Goal: Task Accomplishment & Management: Use online tool/utility

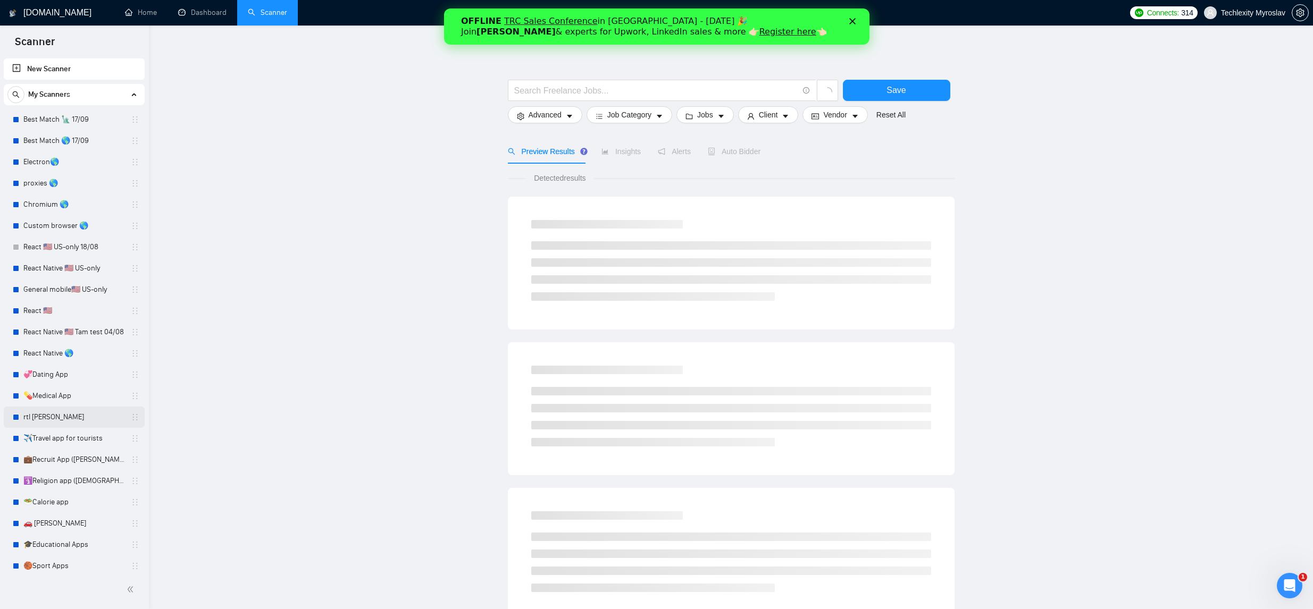
click at [92, 418] on link "rtl [PERSON_NAME]" at bounding box center [73, 417] width 101 height 21
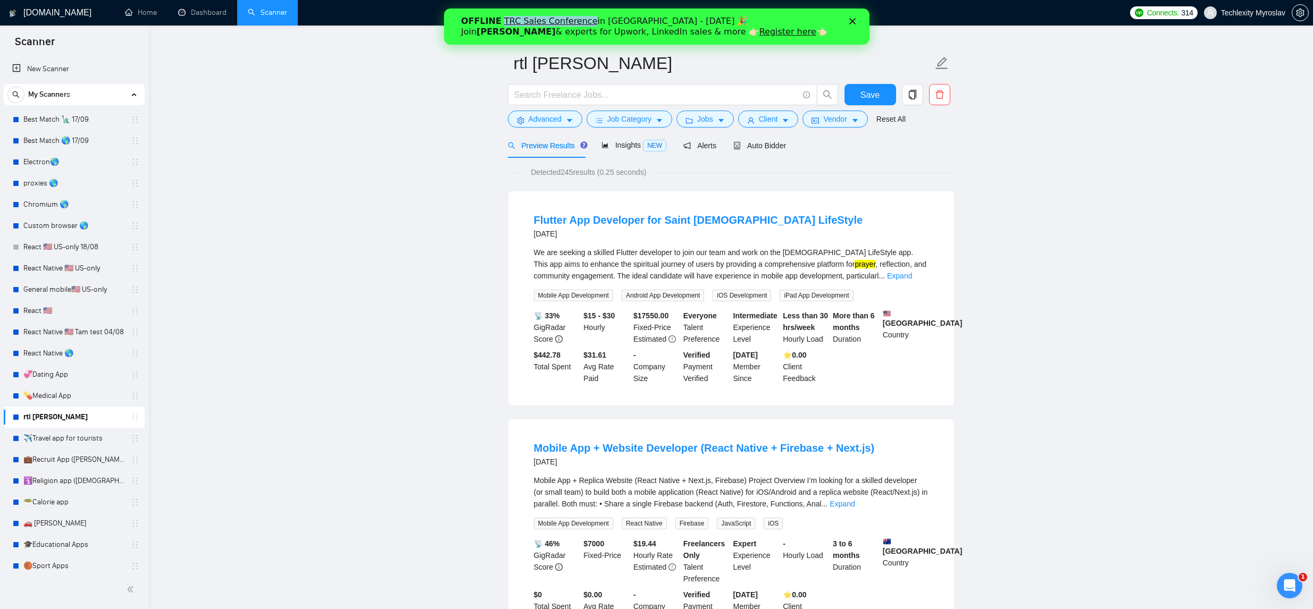
scroll to position [23, 0]
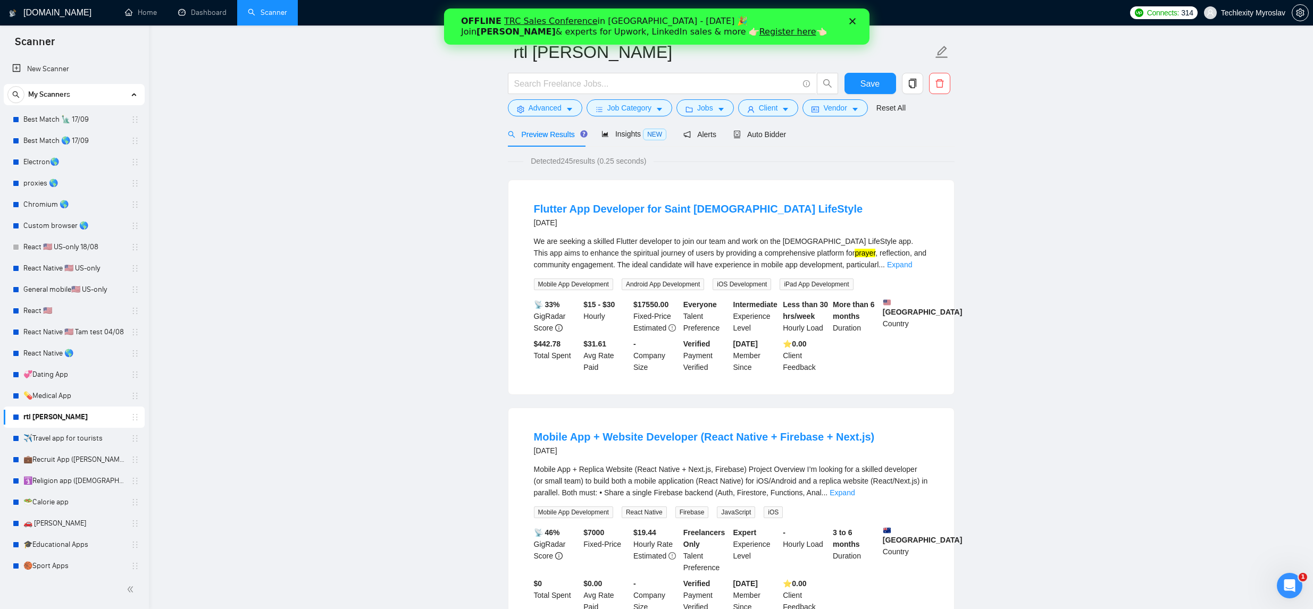
click at [855, 20] on div "Закрити" at bounding box center [854, 21] width 11 height 6
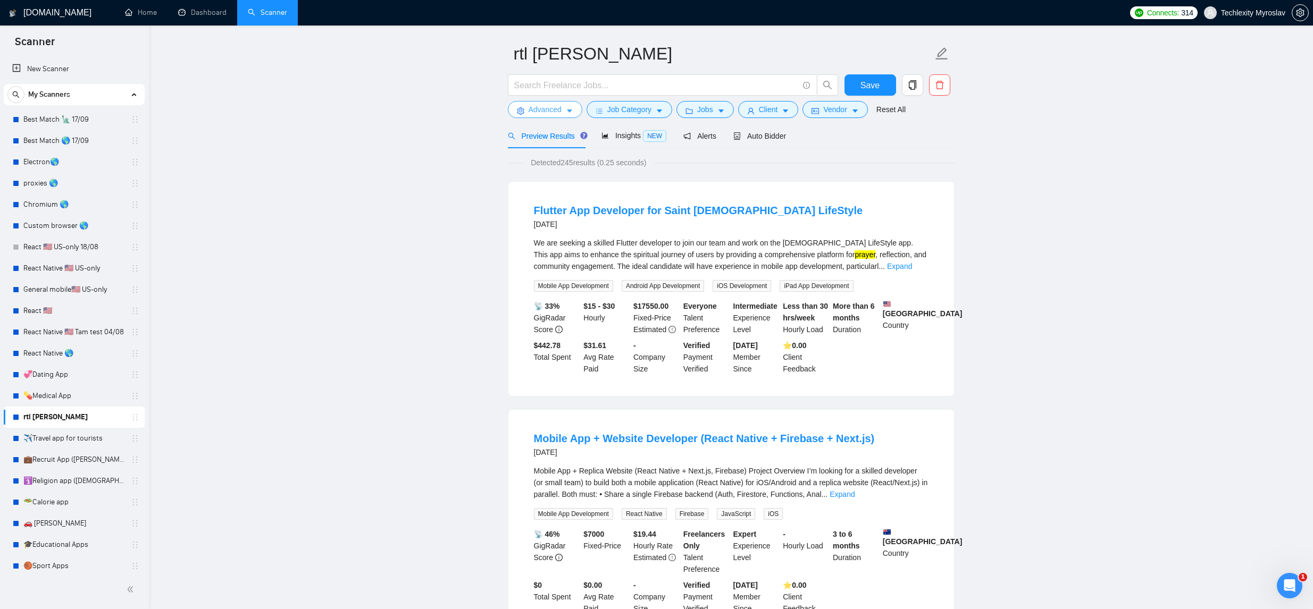
click at [570, 110] on icon "caret-down" at bounding box center [569, 111] width 5 height 3
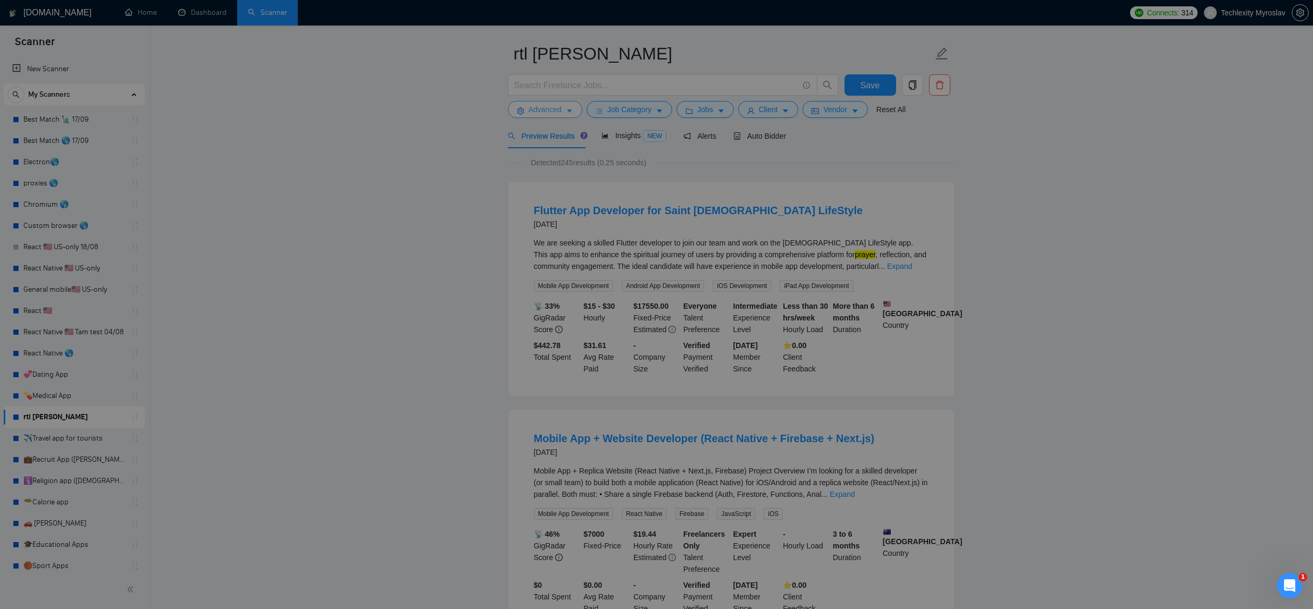
scroll to position [32, 0]
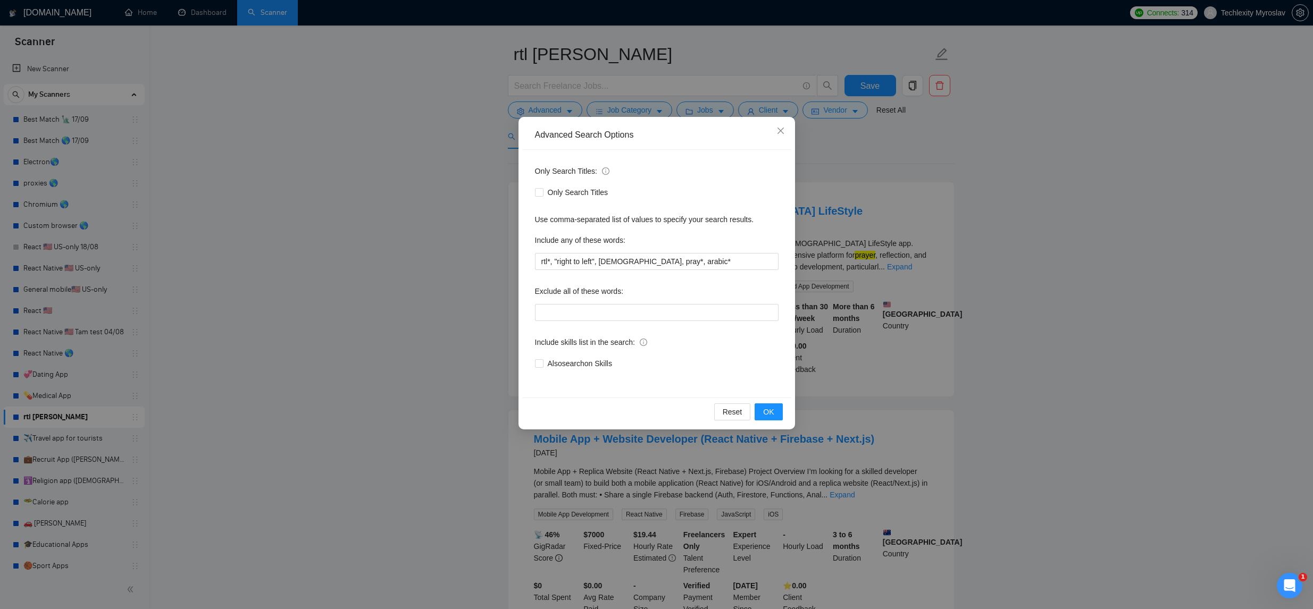
click at [401, 230] on div "Advanced Search Options Only Search Titles: Only Search Titles Use comma-separa…" at bounding box center [656, 304] width 1313 height 609
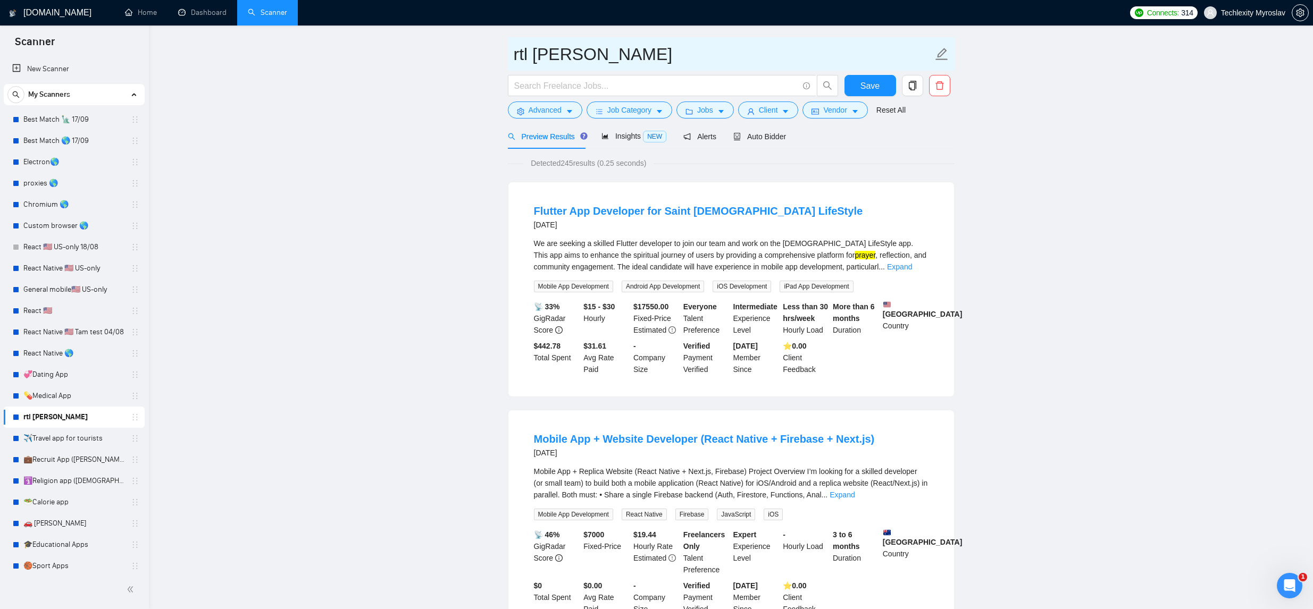
drag, startPoint x: 553, startPoint y: 54, endPoint x: 414, endPoint y: 56, distance: 139.3
type input "Right To left (Global)"
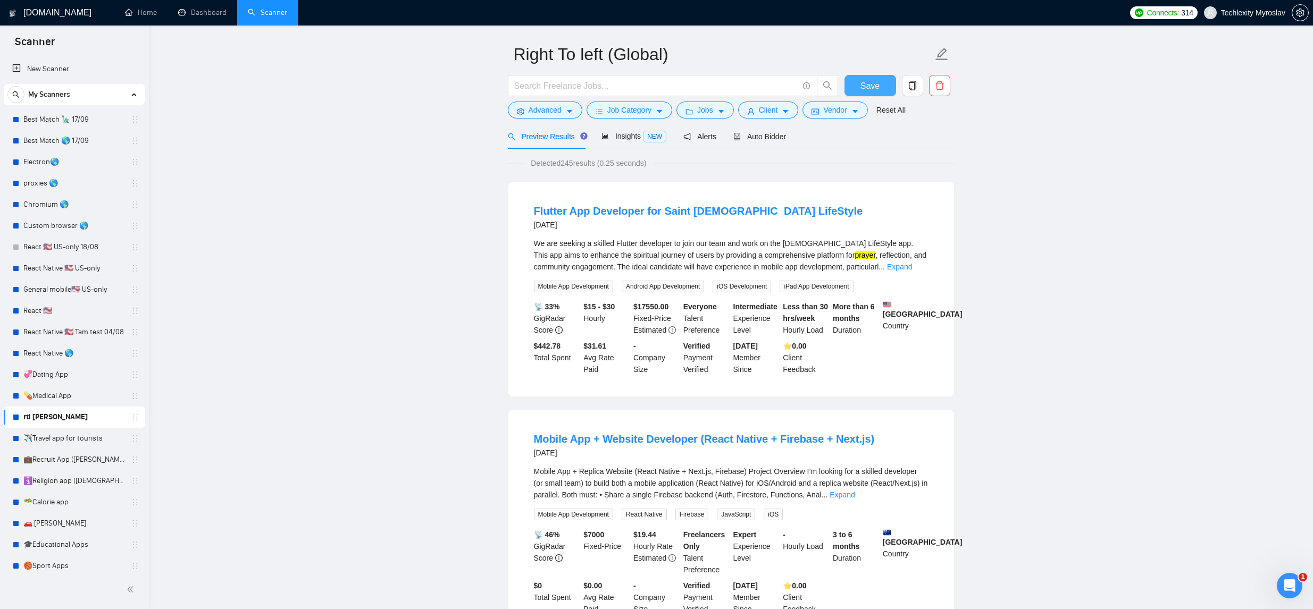
click at [874, 86] on span "Save" at bounding box center [869, 85] width 19 height 13
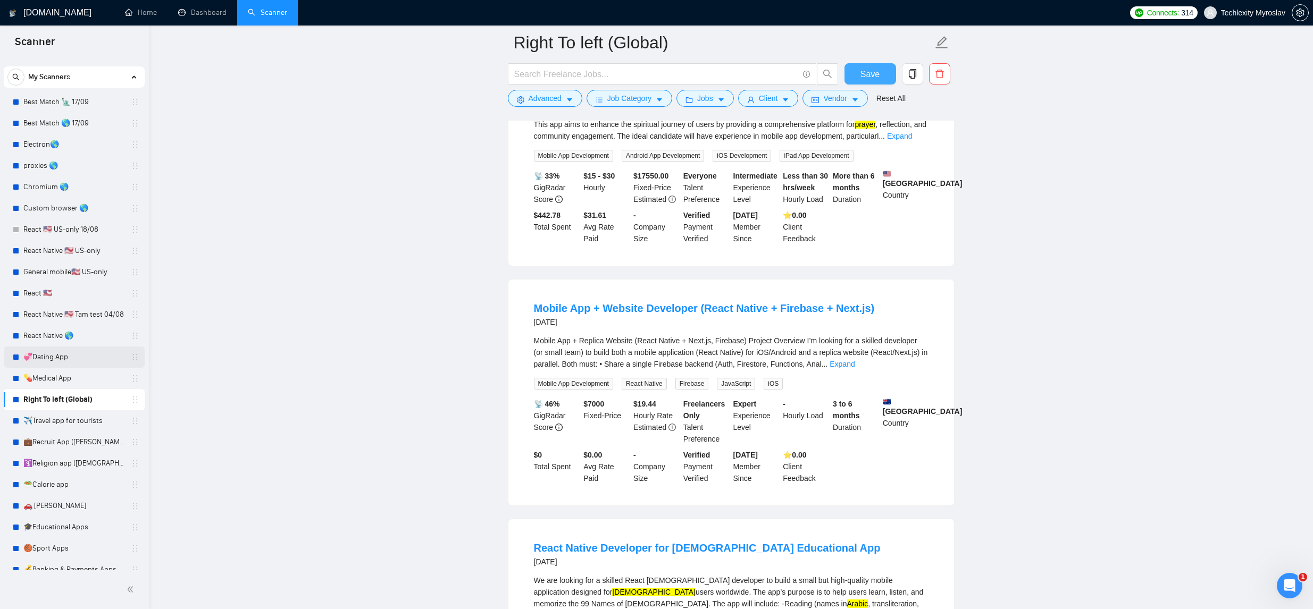
scroll to position [0, 0]
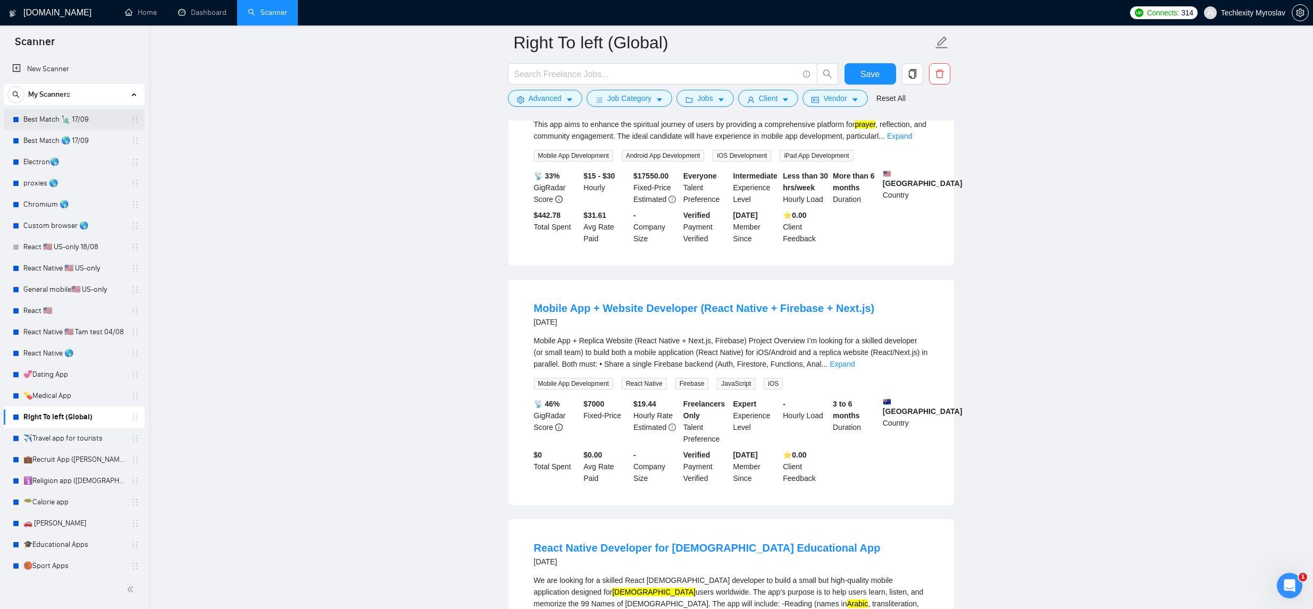
click at [104, 123] on link "Best Match 🗽 17/09" at bounding box center [73, 119] width 101 height 21
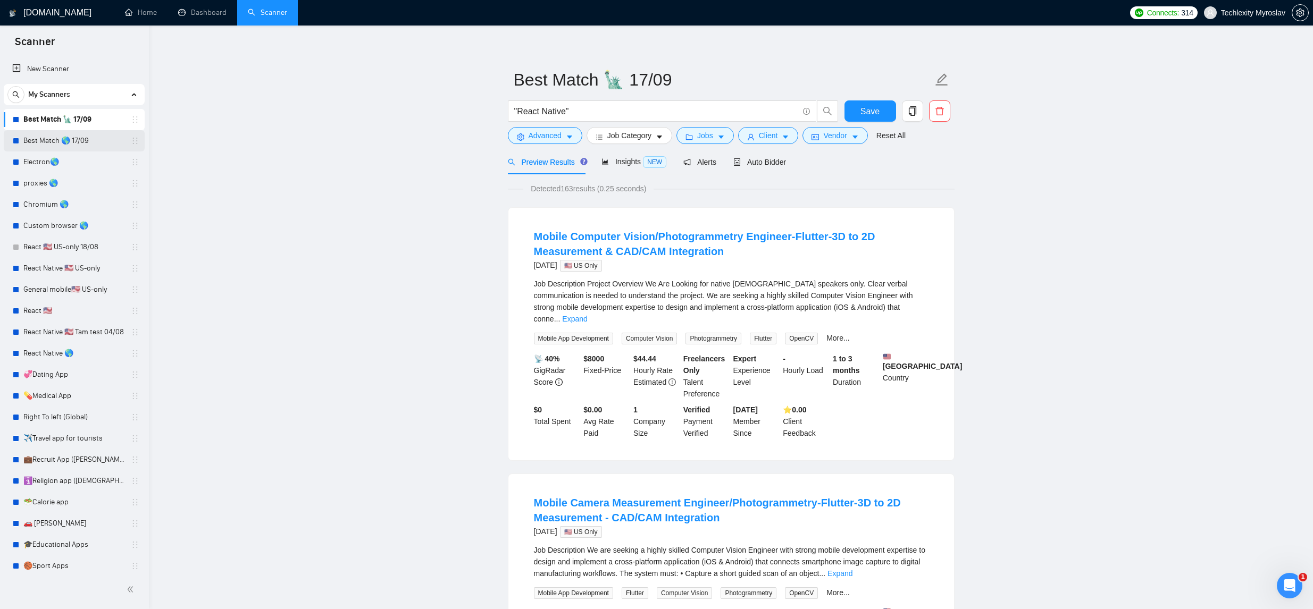
scroll to position [10, 0]
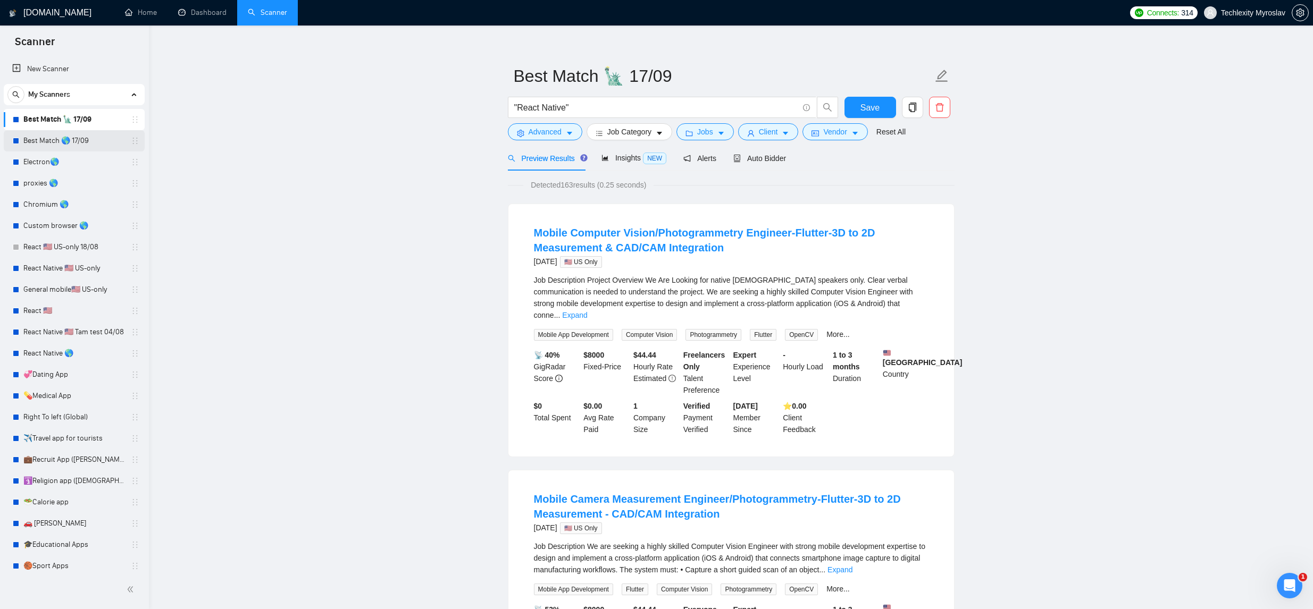
click at [94, 141] on link "Best Match 🌎 17/09" at bounding box center [73, 140] width 101 height 21
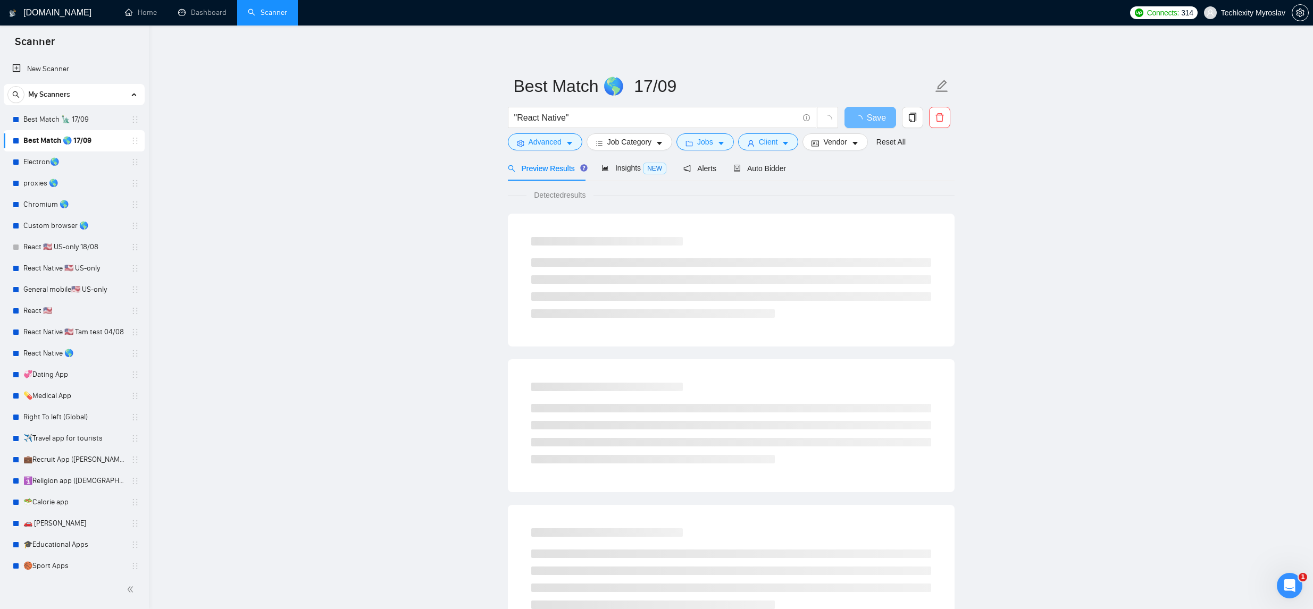
drag, startPoint x: 77, startPoint y: 249, endPoint x: 322, endPoint y: 223, distance: 247.0
click at [77, 249] on link "React 🇺🇸 US-only 18/08" at bounding box center [73, 247] width 101 height 21
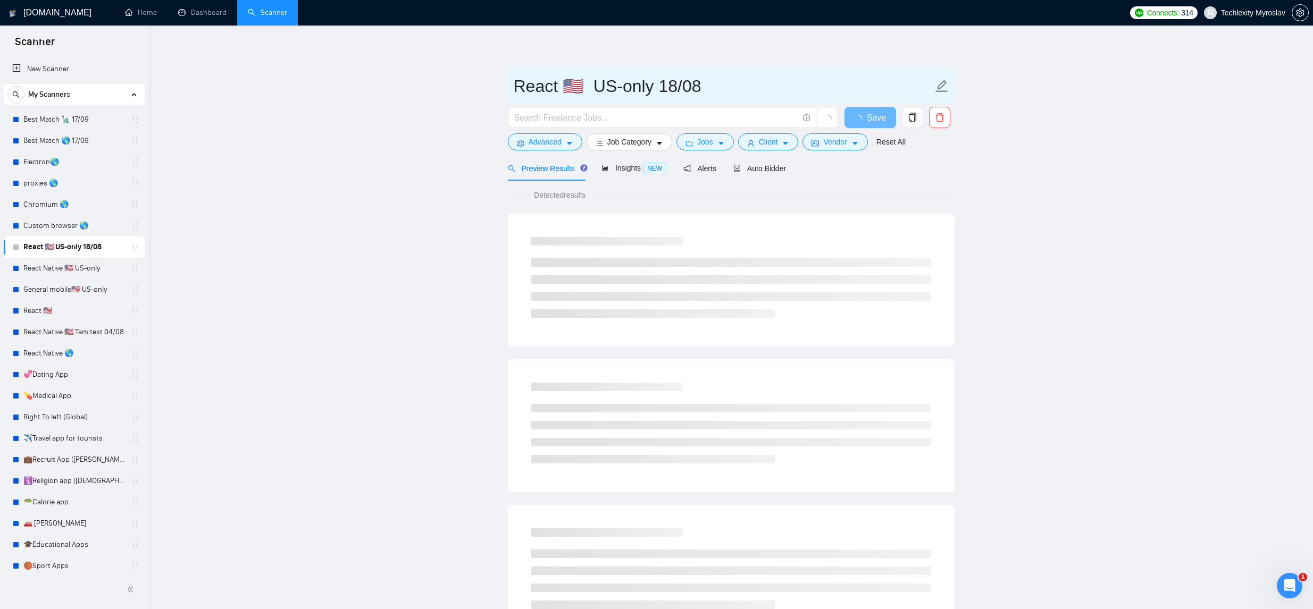
drag, startPoint x: 584, startPoint y: 88, endPoint x: 386, endPoint y: 103, distance: 198.8
click at [565, 89] on input "React 🇺🇸 US-only 18/08" at bounding box center [723, 86] width 419 height 27
click at [72, 126] on link "Best Match 🗽 17/09" at bounding box center [73, 119] width 101 height 21
drag, startPoint x: 614, startPoint y: 89, endPoint x: 665, endPoint y: 90, distance: 51.0
click at [605, 90] on input "Best Match 🗽 17/09" at bounding box center [723, 86] width 419 height 27
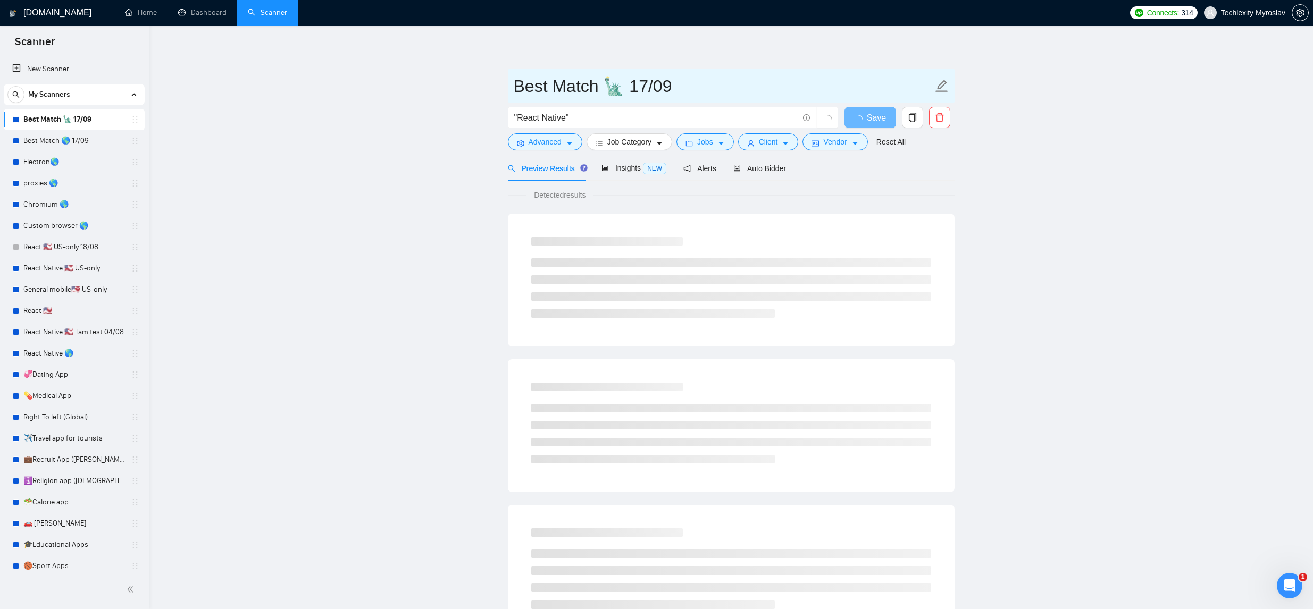
drag, startPoint x: 675, startPoint y: 89, endPoint x: 608, endPoint y: 95, distance: 67.2
click at [608, 94] on input "Best Match 🗽 17/09" at bounding box center [723, 86] width 419 height 27
paste input "🇺🇸"
type input "Best Match 🇺🇸"
click at [1022, 195] on main "Best Match 🇺🇸 "React Native" Save Advanced Job Category Jobs Client Vendor Rese…" at bounding box center [731, 486] width 1130 height 887
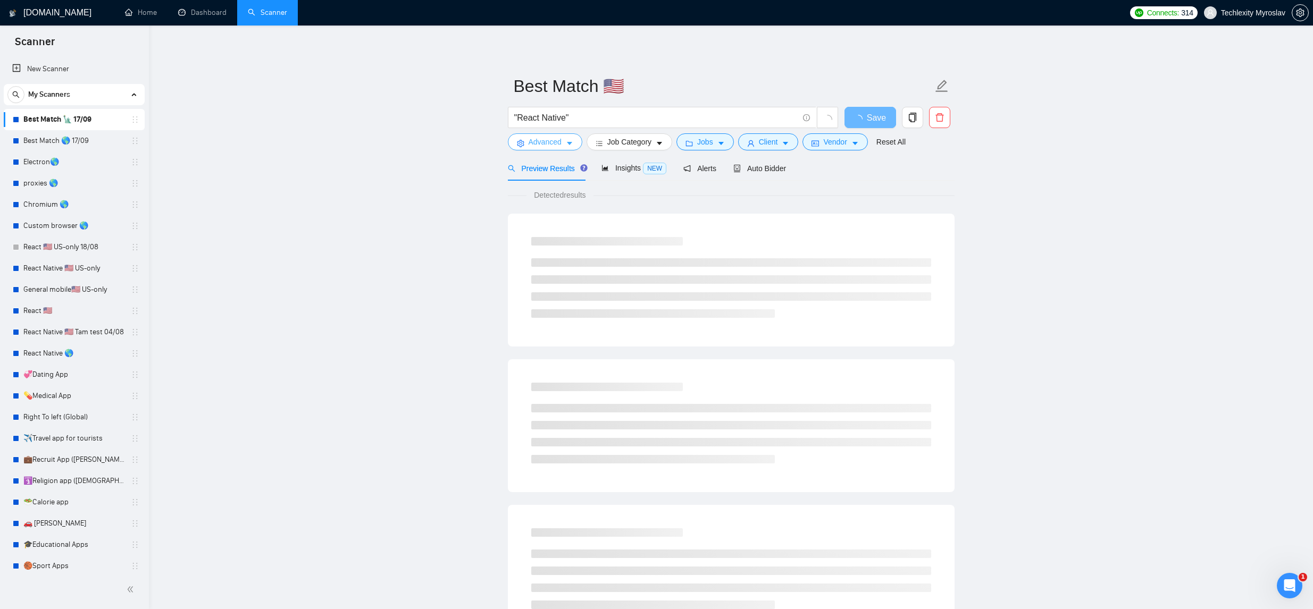
click at [557, 139] on span "Advanced" at bounding box center [544, 142] width 33 height 12
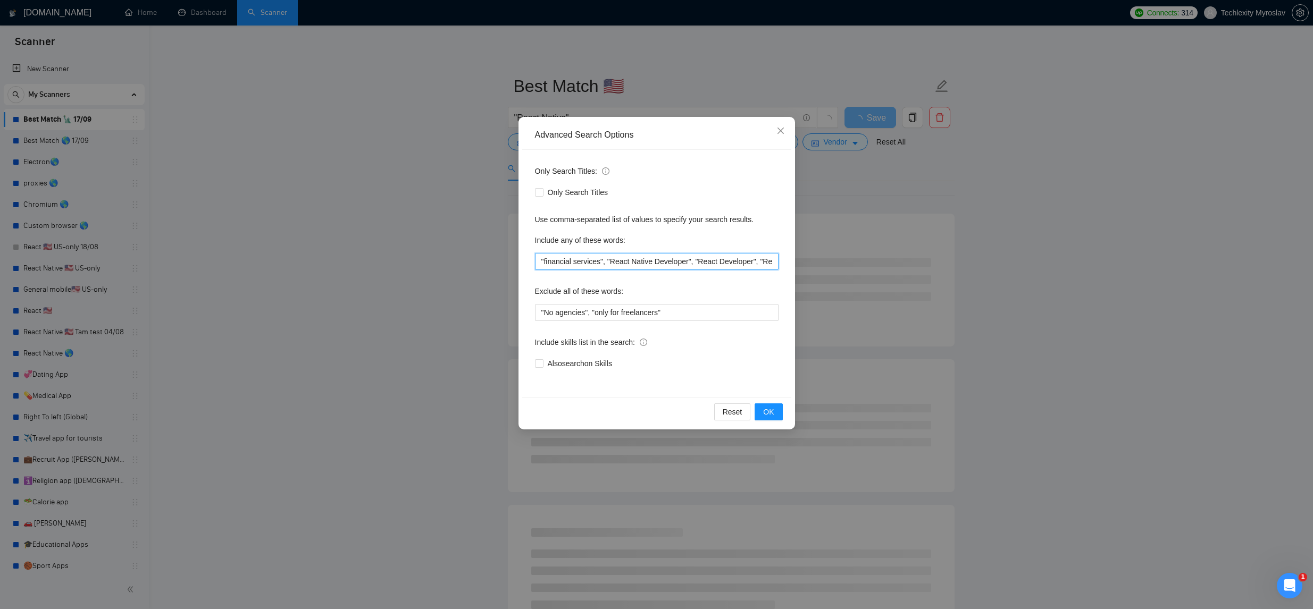
drag, startPoint x: 626, startPoint y: 263, endPoint x: 699, endPoint y: 258, distance: 73.6
click at [699, 258] on input ""financial services", "React Native Developer", "React Developer", "React JS", …" at bounding box center [657, 261] width 244 height 17
click at [741, 260] on input ""financial services", "React Native Developer", "React Developer", "React JS", …" at bounding box center [657, 261] width 244 height 17
click at [763, 410] on span "OK" at bounding box center [768, 412] width 11 height 12
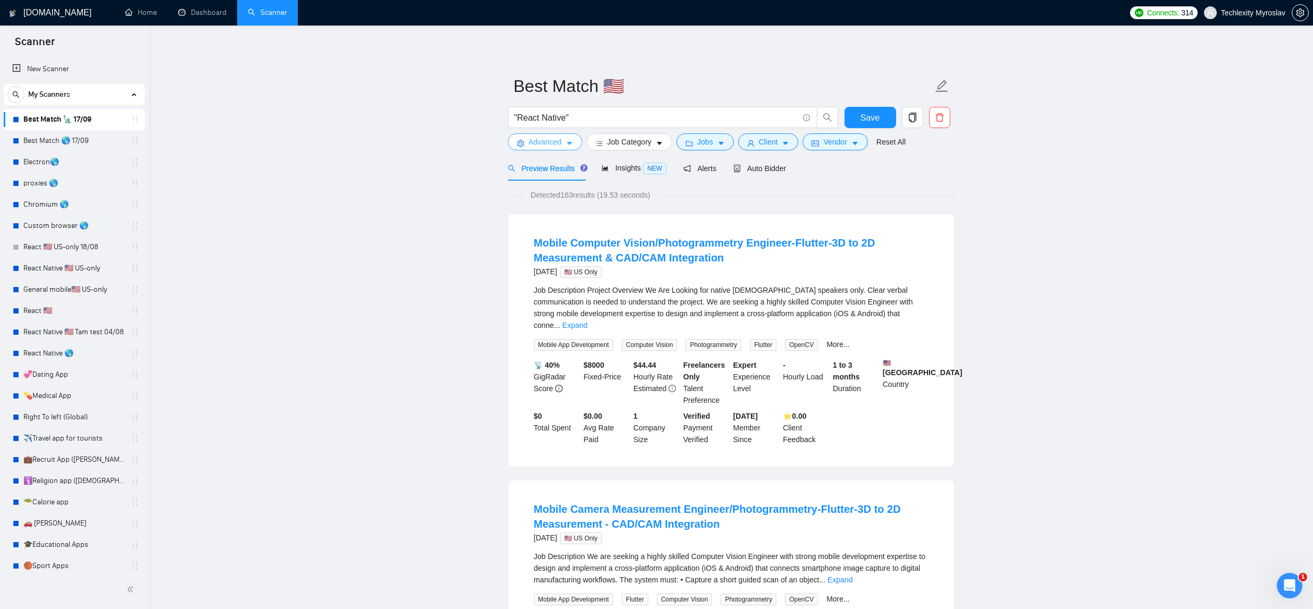
click at [558, 138] on span "Advanced" at bounding box center [544, 142] width 33 height 12
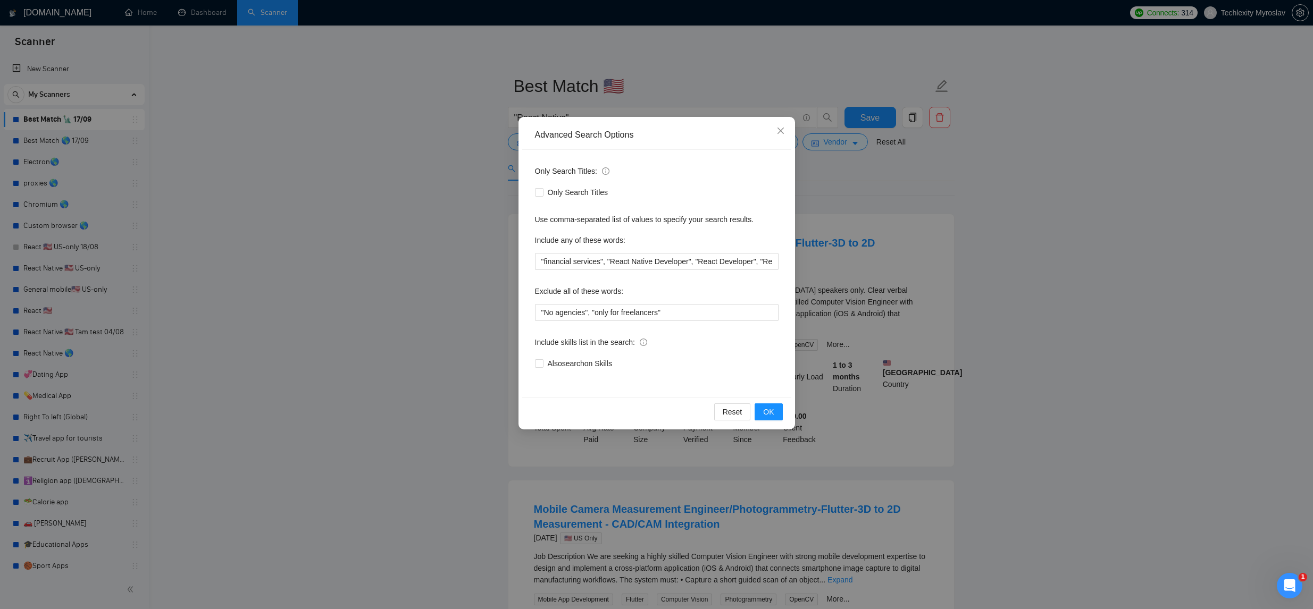
click at [559, 138] on div "Advanced Search Options" at bounding box center [657, 135] width 244 height 12
drag, startPoint x: 397, startPoint y: 144, endPoint x: 429, endPoint y: 144, distance: 32.4
click at [397, 143] on div "Advanced Search Options Only Search Titles: Only Search Titles Use comma-separa…" at bounding box center [656, 304] width 1313 height 609
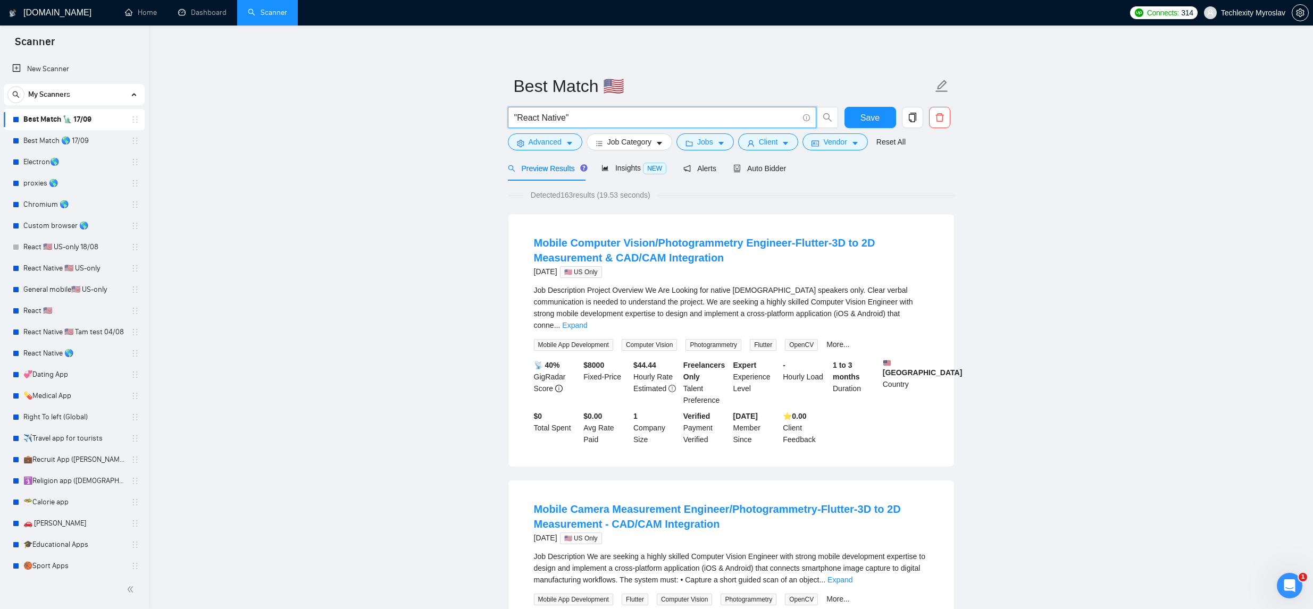
drag, startPoint x: 560, startPoint y: 123, endPoint x: 407, endPoint y: 116, distance: 153.3
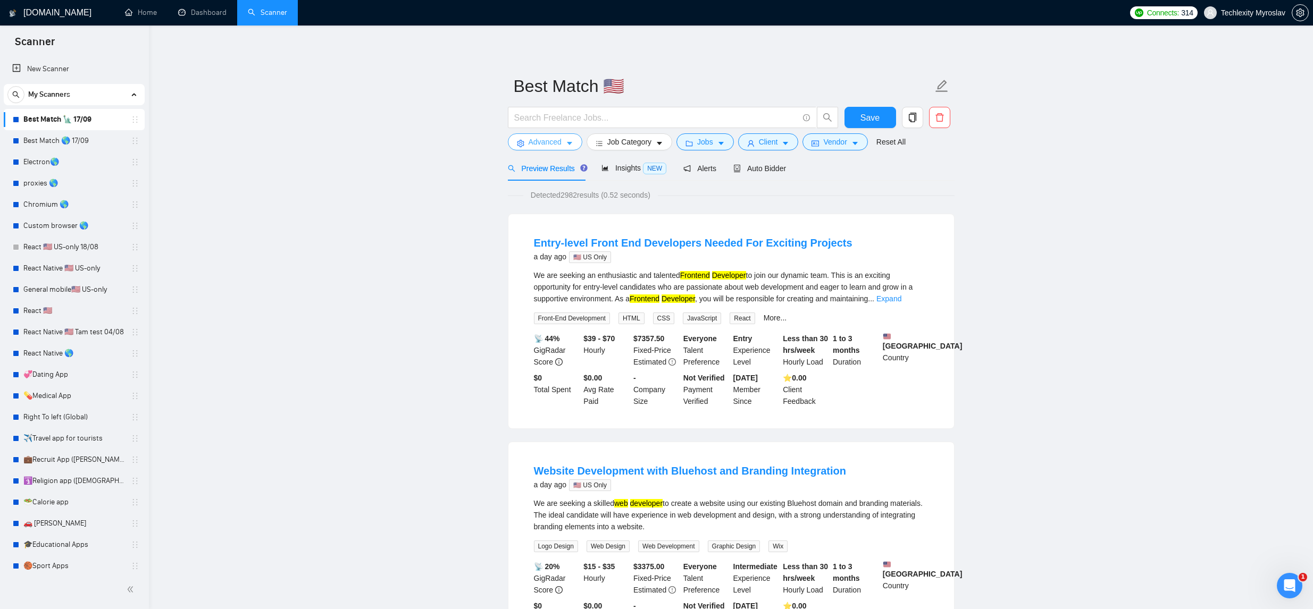
click at [566, 138] on button "Advanced" at bounding box center [545, 141] width 74 height 17
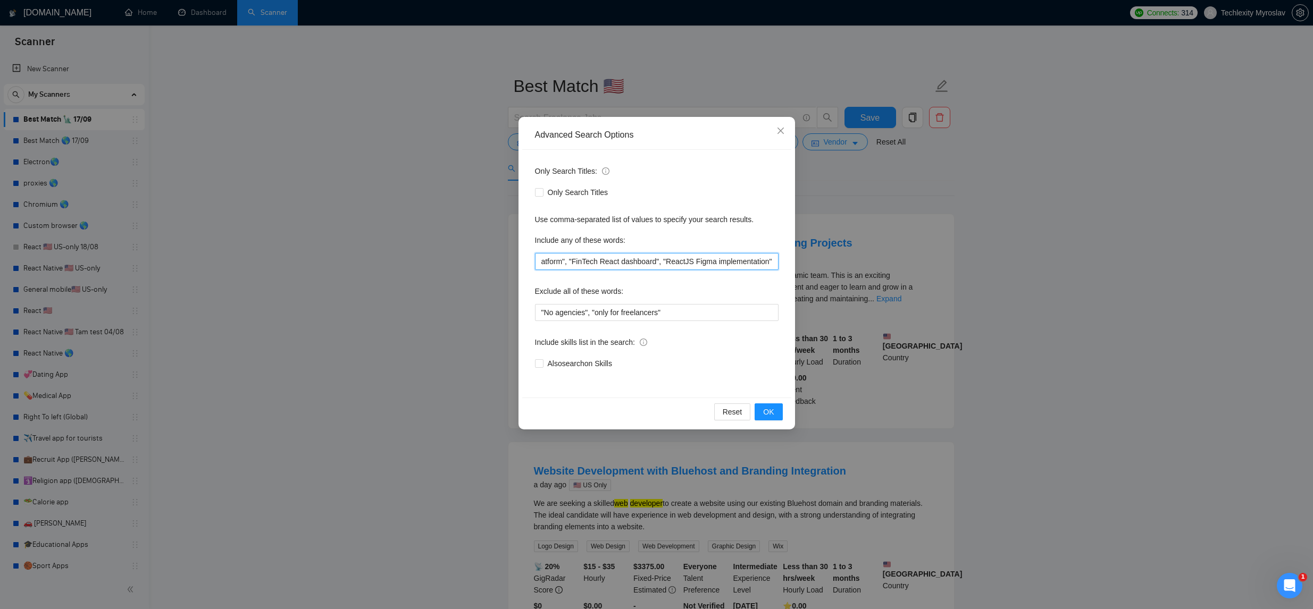
scroll to position [0, 2083]
drag, startPoint x: 610, startPoint y: 263, endPoint x: 767, endPoint y: 263, distance: 156.8
click at [768, 263] on input ""financial services", "React Native Developer", "React Developer", "React JS", …" at bounding box center [657, 261] width 244 height 17
drag, startPoint x: 660, startPoint y: 258, endPoint x: 668, endPoint y: 257, distance: 7.5
click at [660, 258] on input ""financial services", "React Native Developer", "React Developer", "React JS", …" at bounding box center [657, 261] width 244 height 17
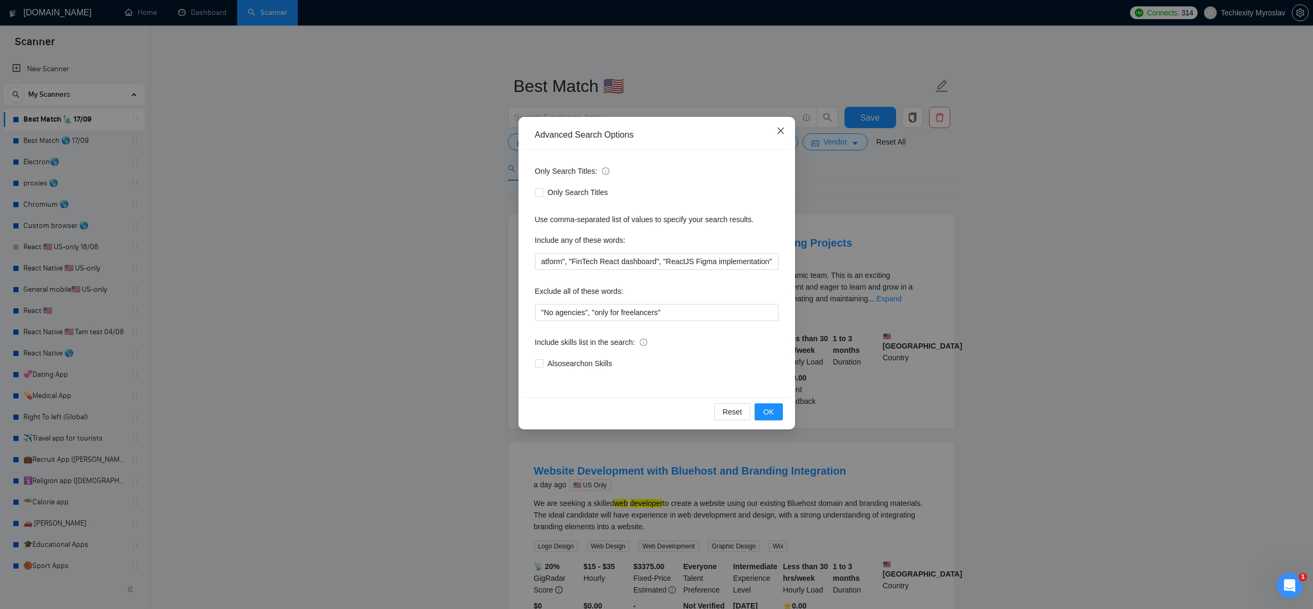
scroll to position [0, 0]
click at [776, 134] on icon "close" at bounding box center [780, 131] width 9 height 9
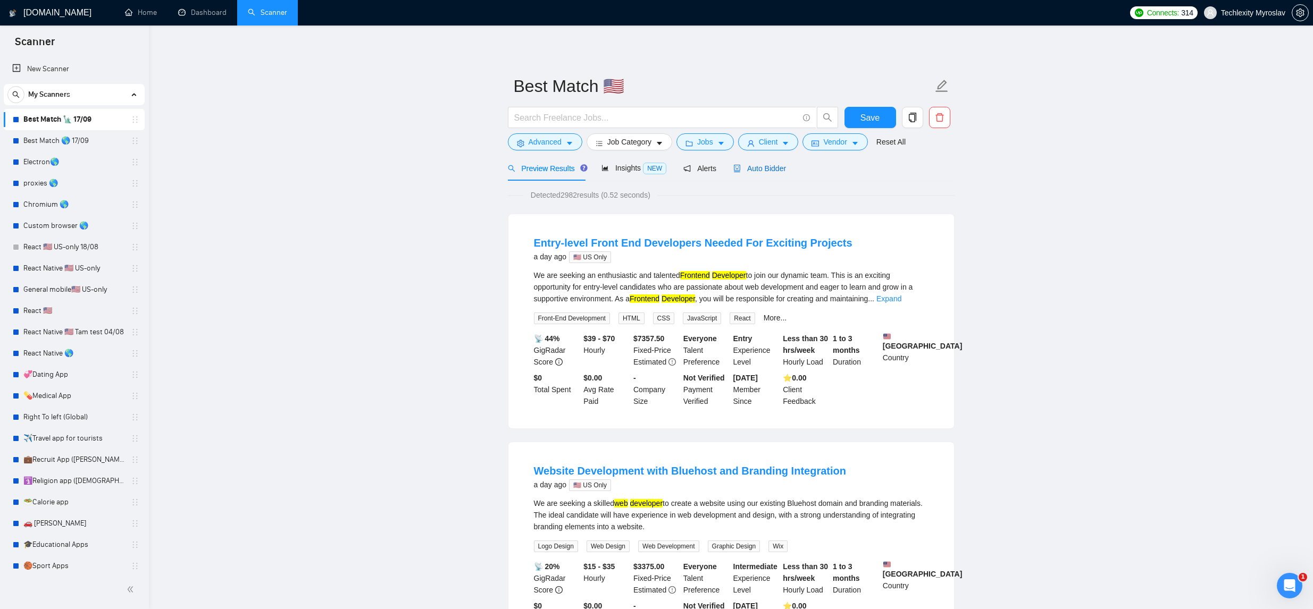
drag, startPoint x: 749, startPoint y: 165, endPoint x: 795, endPoint y: 187, distance: 51.1
click at [749, 165] on span "Auto Bidder" at bounding box center [759, 168] width 53 height 9
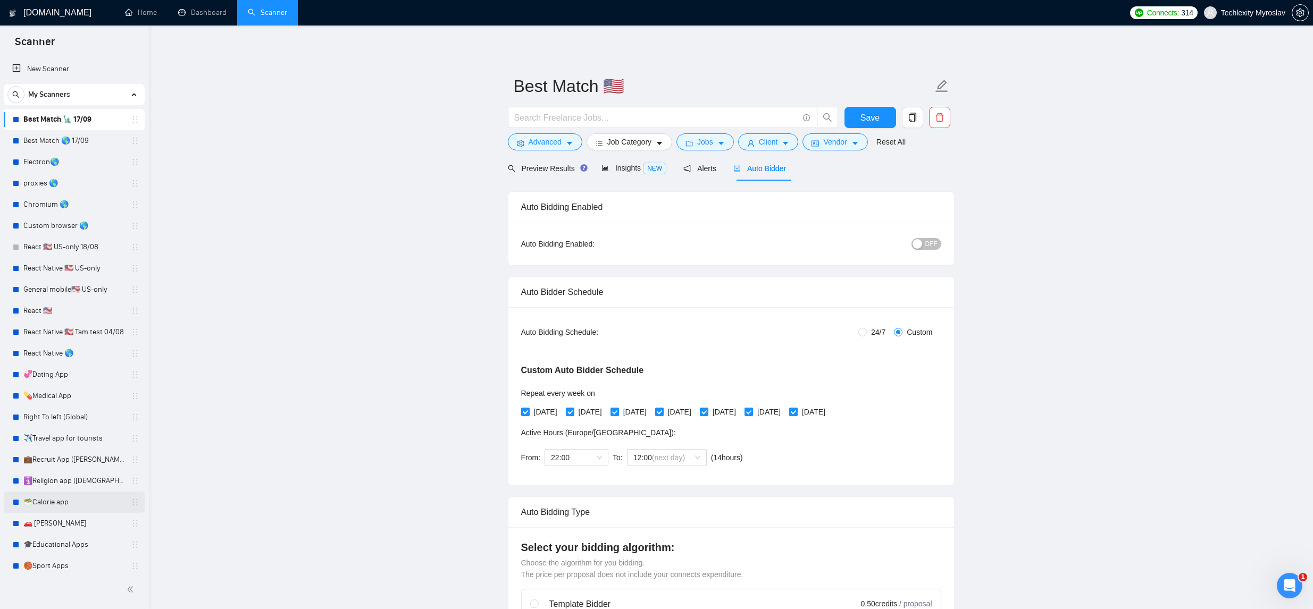
click at [55, 506] on link "🥗Calorie app" at bounding box center [73, 502] width 101 height 21
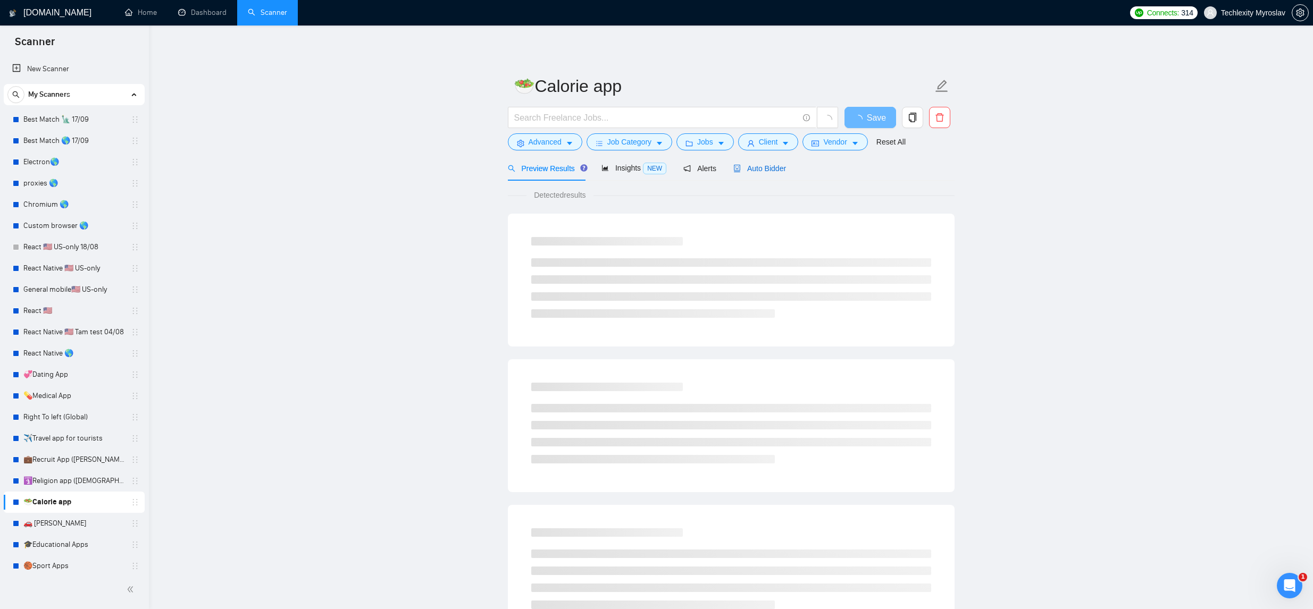
drag, startPoint x: 789, startPoint y: 164, endPoint x: 777, endPoint y: 166, distance: 12.4
click at [786, 164] on span "Auto Bidder" at bounding box center [759, 168] width 53 height 9
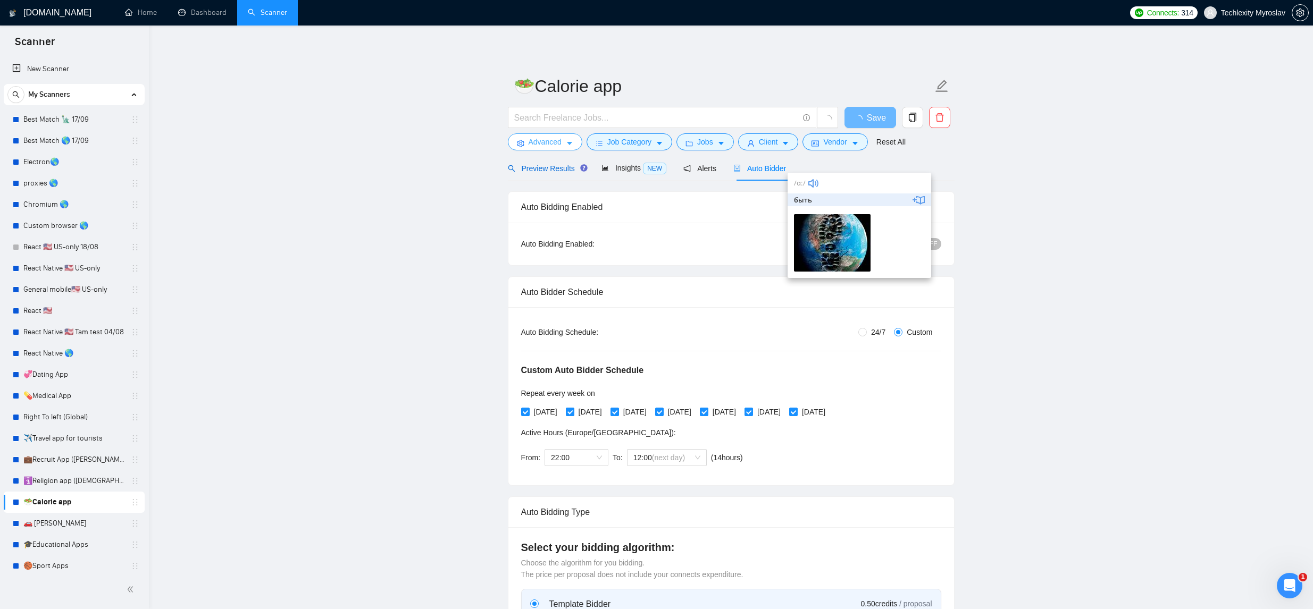
drag, startPoint x: 551, startPoint y: 174, endPoint x: 538, endPoint y: 138, distance: 38.0
click at [551, 174] on div "Preview Results" at bounding box center [546, 169] width 77 height 12
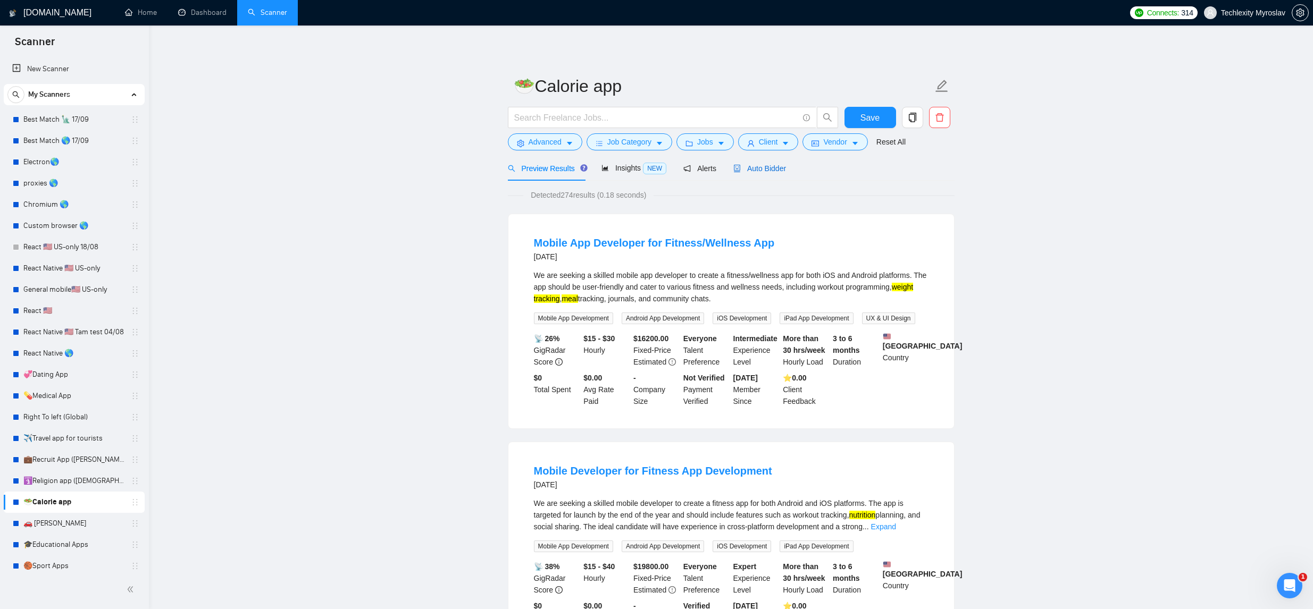
click at [775, 167] on span "Auto Bidder" at bounding box center [759, 168] width 53 height 9
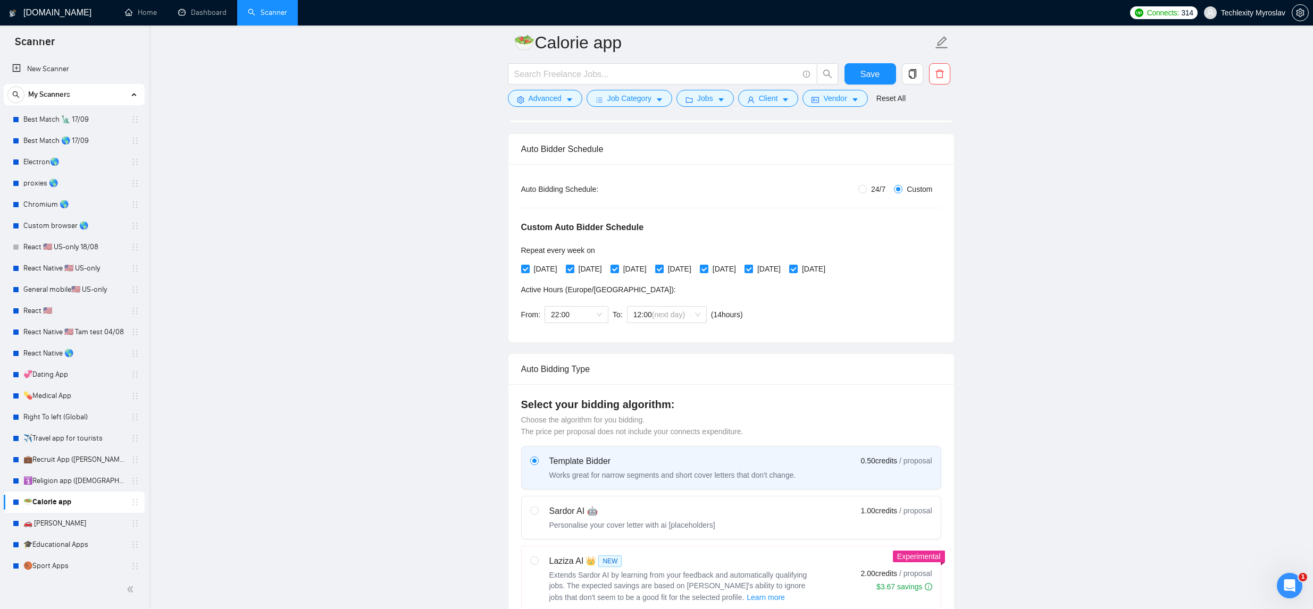
scroll to position [136, 0]
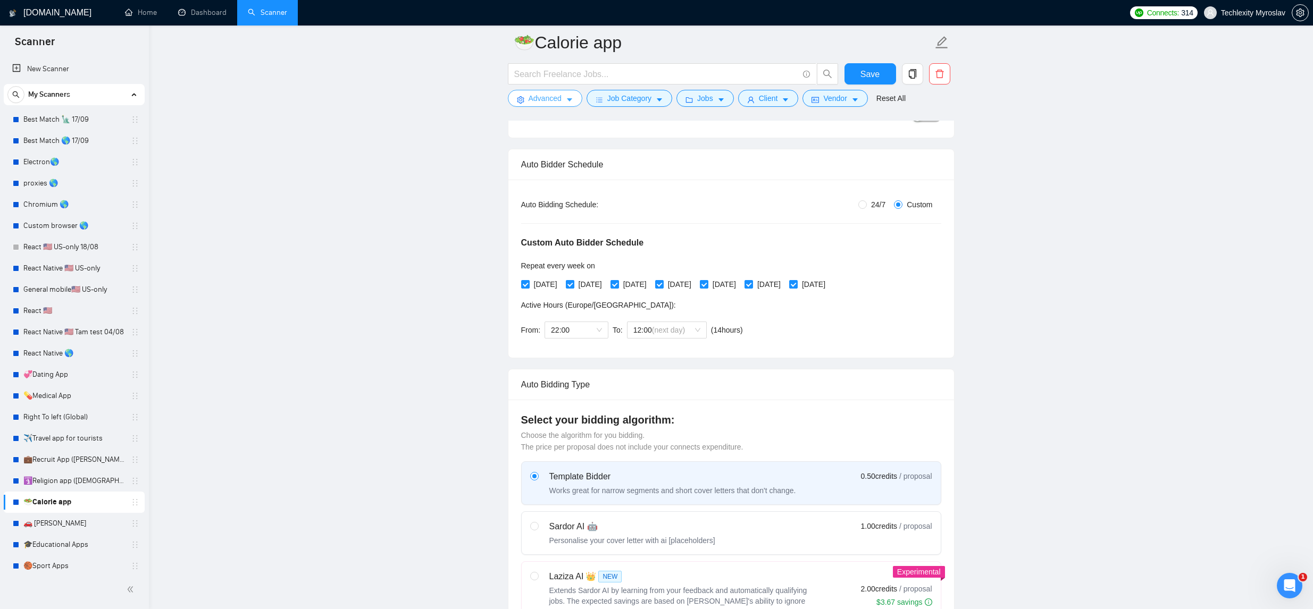
click at [538, 103] on span "Advanced" at bounding box center [544, 99] width 33 height 12
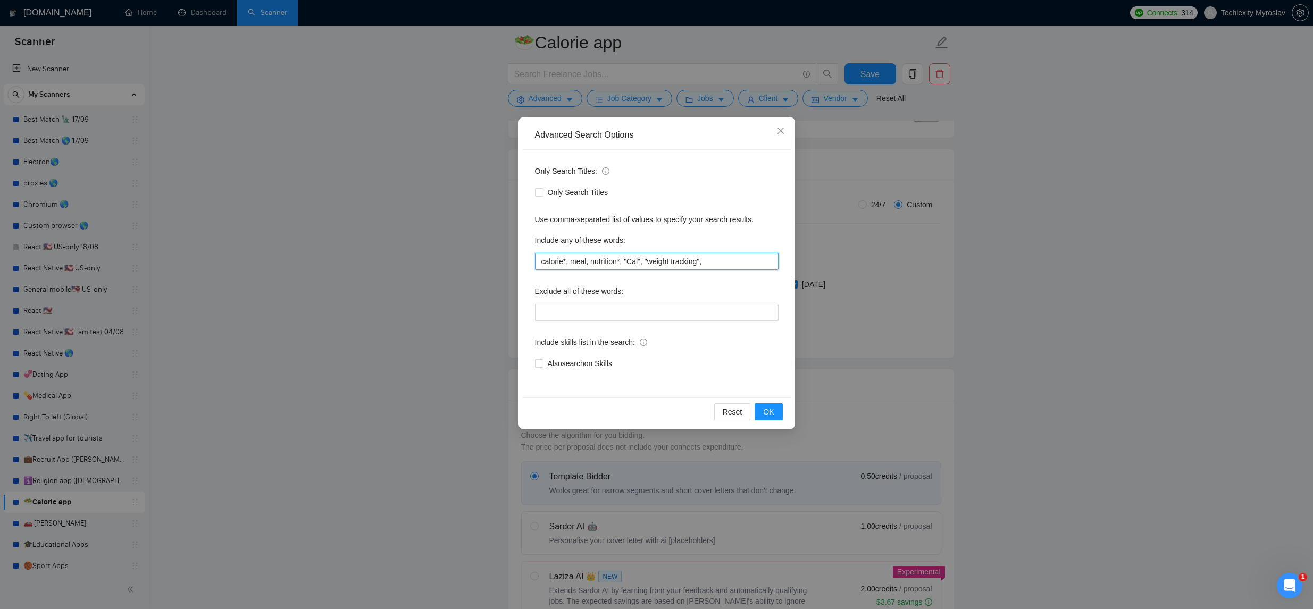
click at [715, 264] on input "calorie*, meal, nutrition*, "Cal", "weight tracking"," at bounding box center [657, 261] width 244 height 17
drag, startPoint x: 1100, startPoint y: 342, endPoint x: 954, endPoint y: 326, distance: 146.5
click at [1099, 340] on div "Advanced Search Options Only Search Titles: Only Search Titles Use comma-separa…" at bounding box center [656, 304] width 1313 height 609
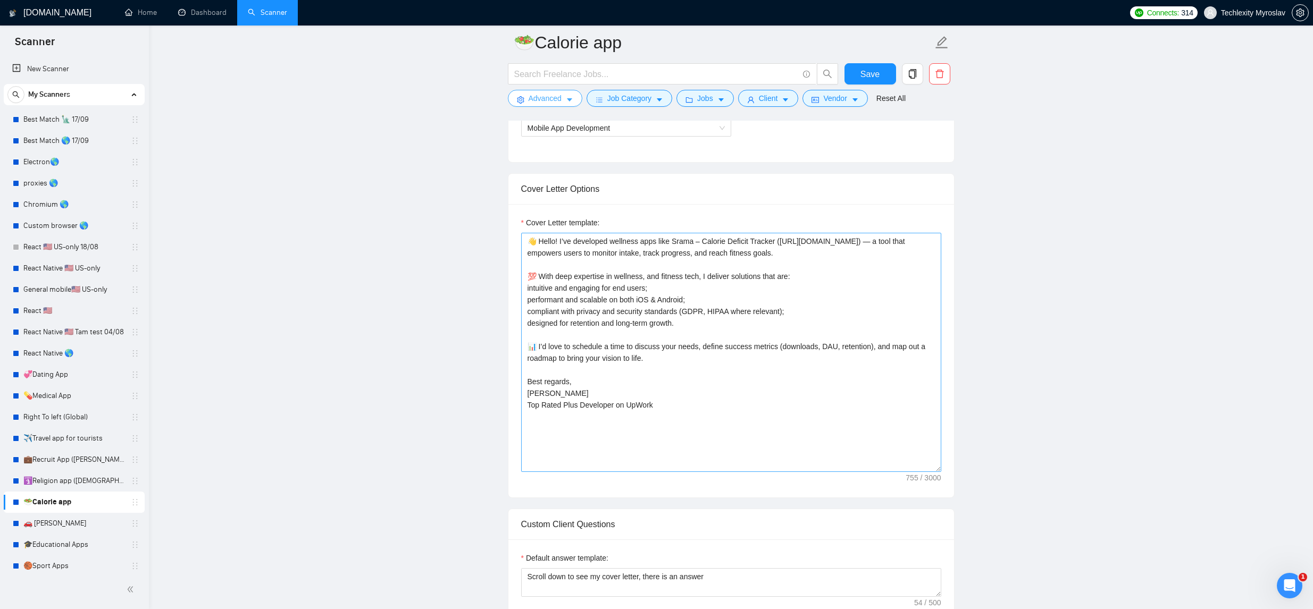
scroll to position [767, 0]
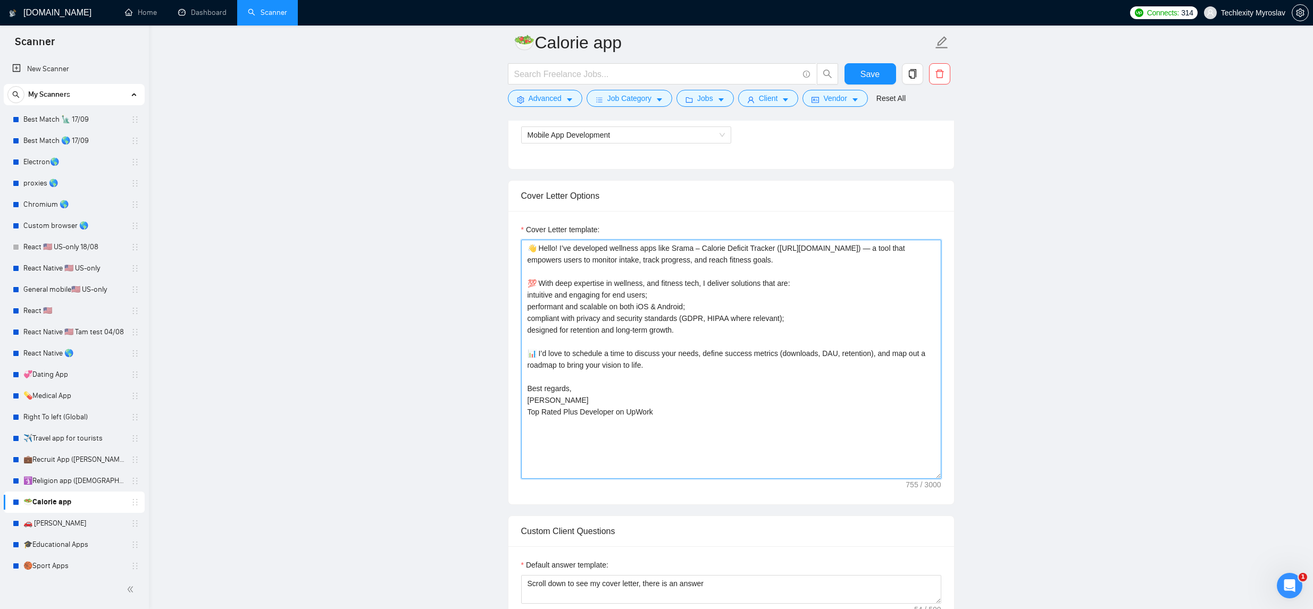
drag, startPoint x: 656, startPoint y: 249, endPoint x: 616, endPoint y: 247, distance: 39.4
click at [616, 248] on textarea "👋 Hello! I’ve developed wellness apps like Srama – Calorie Deficit Tracker ([UR…" at bounding box center [731, 359] width 420 height 239
drag, startPoint x: 727, startPoint y: 250, endPoint x: 810, endPoint y: 255, distance: 82.6
click at [727, 250] on textarea "👋 Hello! I’ve developed a very similar app, called Srama – Calorie Deficit Trac…" at bounding box center [731, 359] width 420 height 239
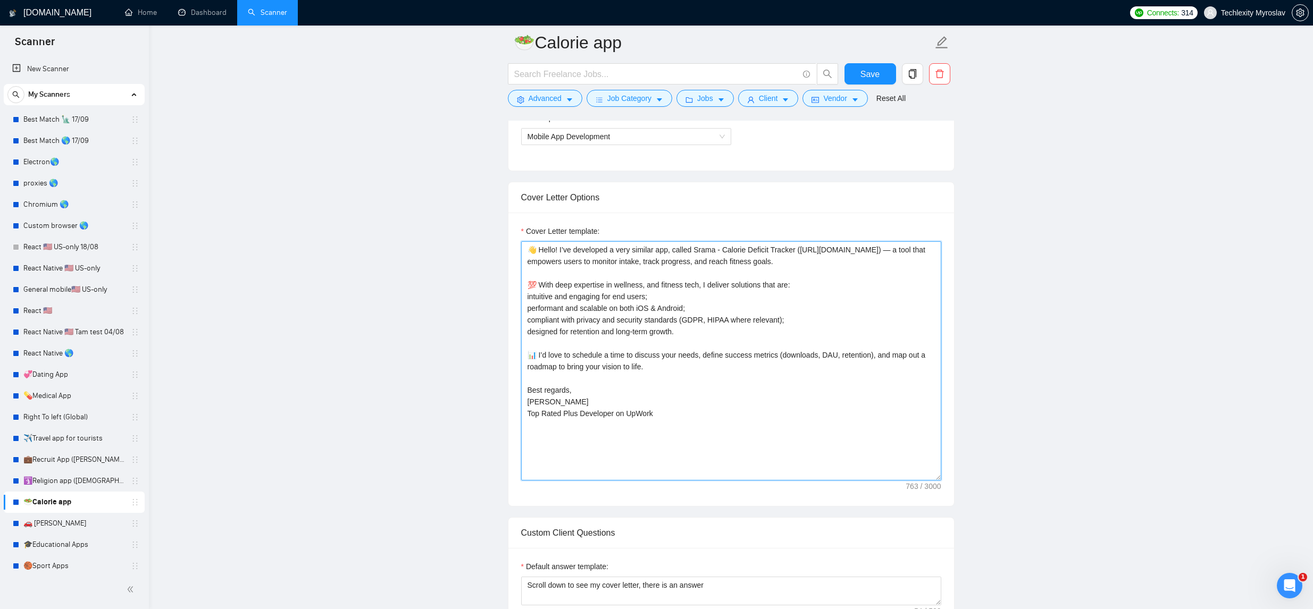
click at [531, 250] on textarea "👋 Hello! I’ve developed a very similar app, called Srama - Calorie Deficit Trac…" at bounding box center [731, 360] width 420 height 239
drag, startPoint x: 556, startPoint y: 250, endPoint x: 501, endPoint y: 249, distance: 54.2
click at [501, 249] on main "🥗Calorie app Save Advanced Job Category Jobs Client Vendor Reset All Preview Re…" at bounding box center [731, 564] width 1130 height 2575
click at [556, 250] on textarea "Hey, I’ve developed a very similar app, called Srama - Calorie Deficit Tracker …" at bounding box center [731, 360] width 420 height 239
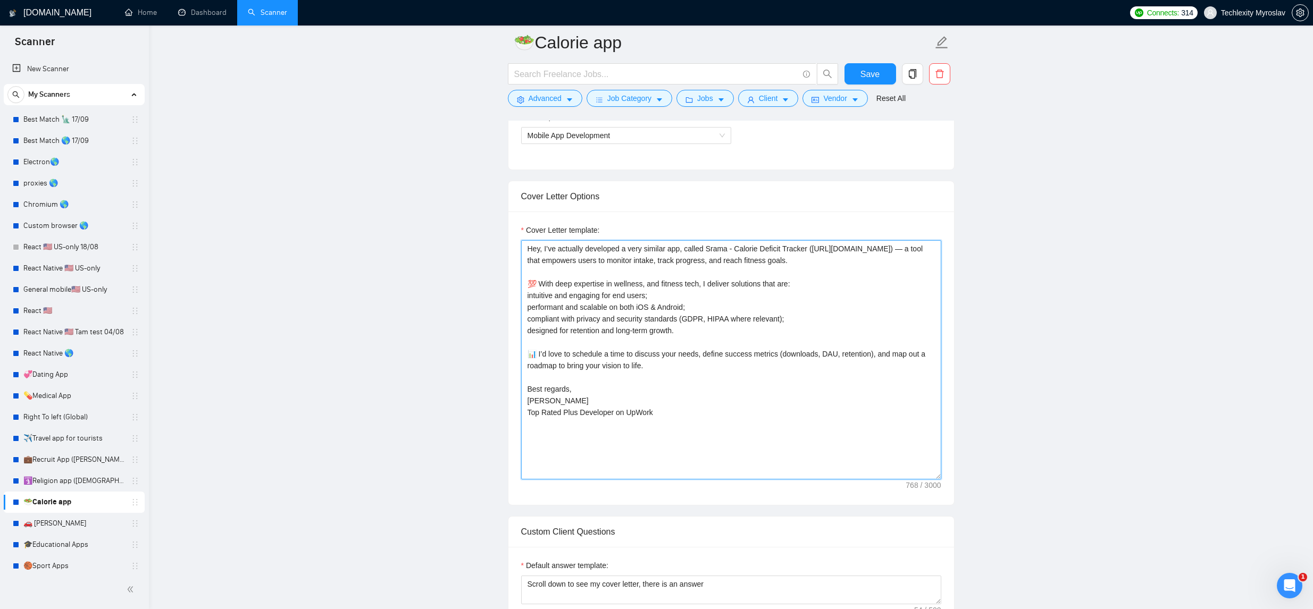
drag, startPoint x: 828, startPoint y: 260, endPoint x: 849, endPoint y: 265, distance: 21.3
click at [828, 260] on textarea "Hey, I’ve actually developed a very similar app, called Srama - Calorie Deficit…" at bounding box center [731, 359] width 420 height 239
click at [870, 290] on textarea "Hey, I’ve actually developed a very similar app, called Srama - Calorie Deficit…" at bounding box center [731, 359] width 420 height 239
drag, startPoint x: 830, startPoint y: 264, endPoint x: 847, endPoint y: 266, distance: 17.7
click at [830, 264] on textarea "Hey, I’ve actually developed a very similar app, called Srama - Calorie Deficit…" at bounding box center [731, 359] width 420 height 239
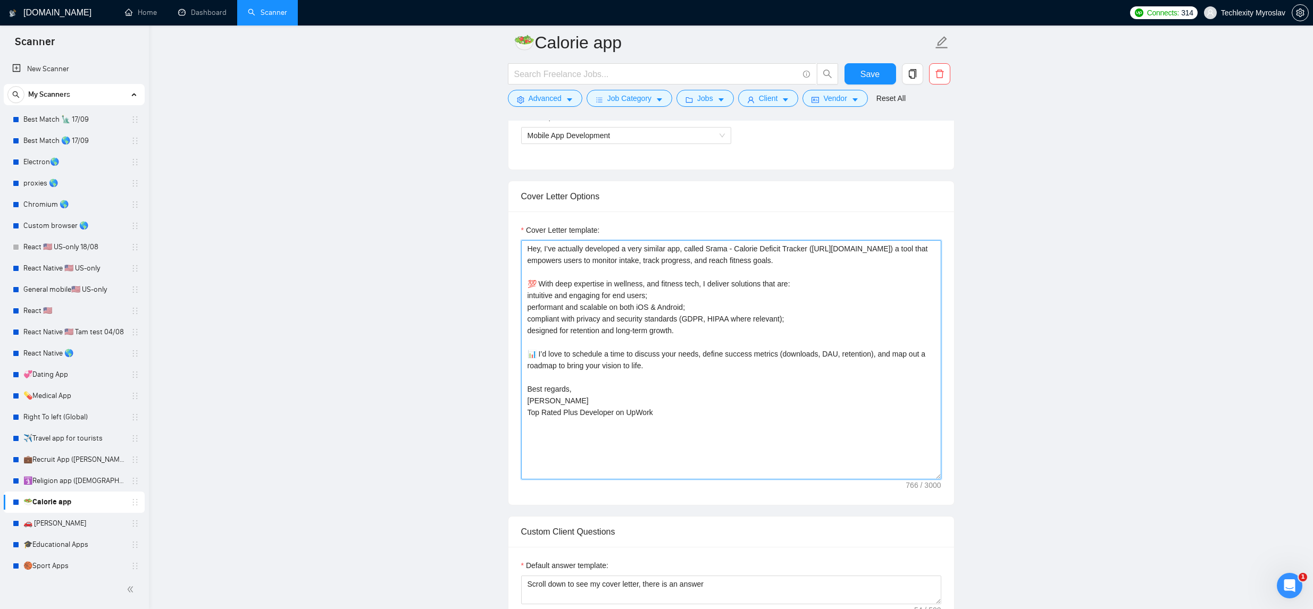
click at [630, 273] on textarea "Hey, I’ve actually developed a very similar app, called Srama - Calorie Deficit…" at bounding box center [731, 359] width 420 height 239
type textarea "Hey, I’ve actually developed a very similar app, called Srama - Calorie Deficit…"
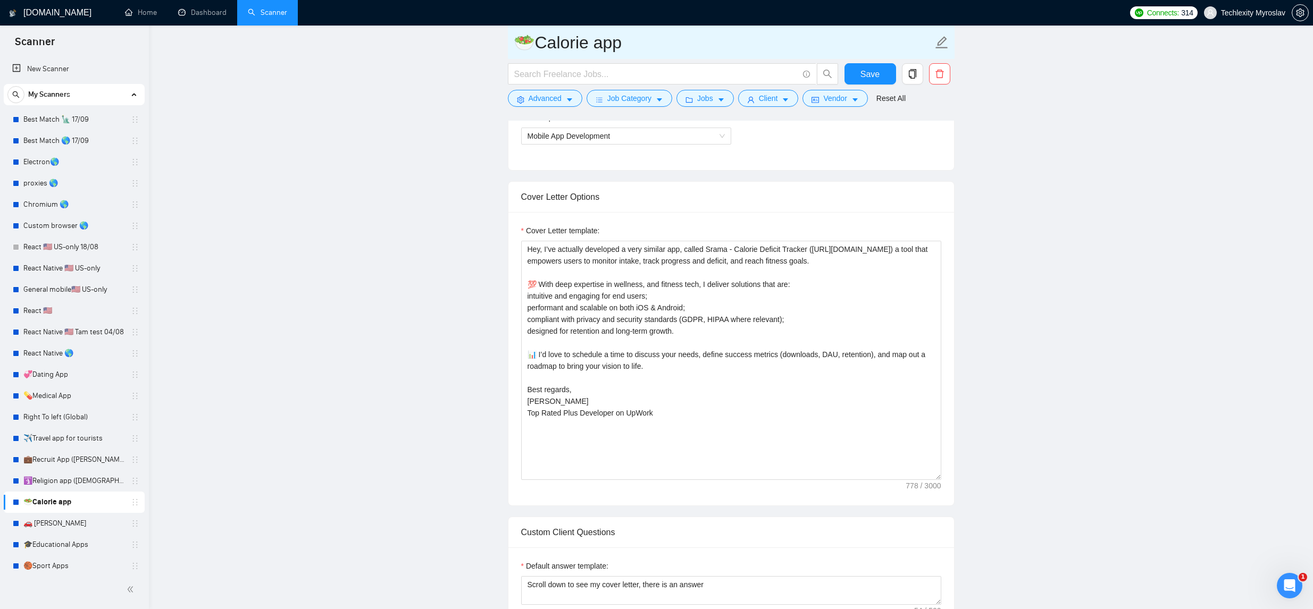
click at [580, 47] on input "🥗Calorie app" at bounding box center [723, 42] width 419 height 27
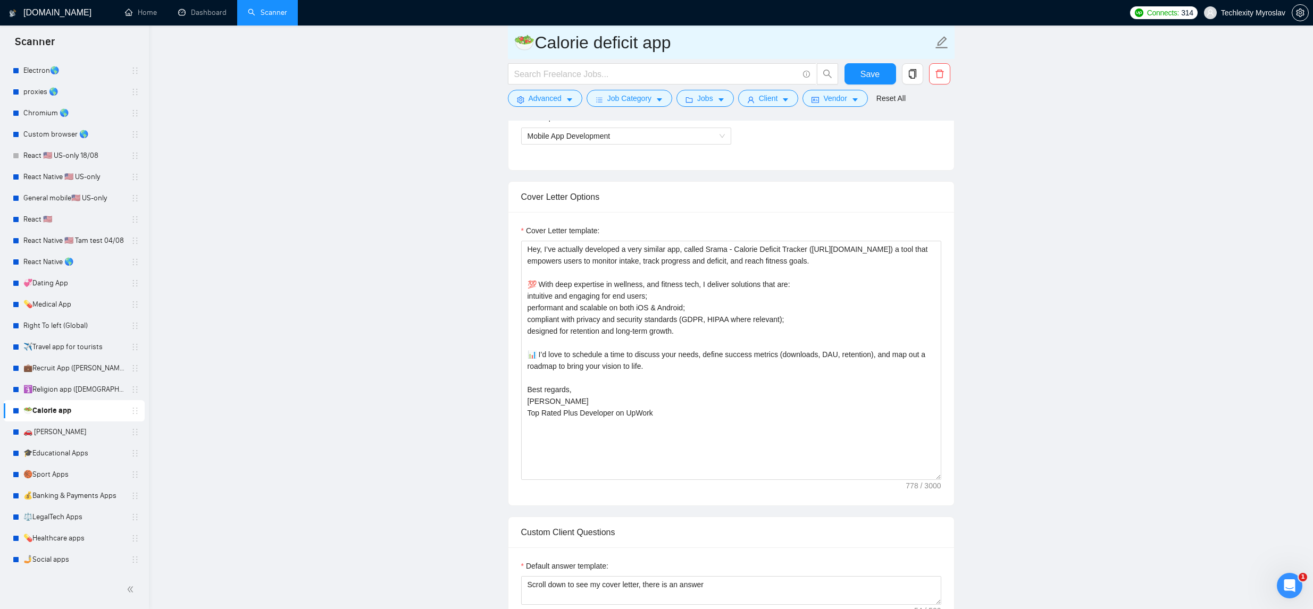
type input "🥗Calorie deficit app"
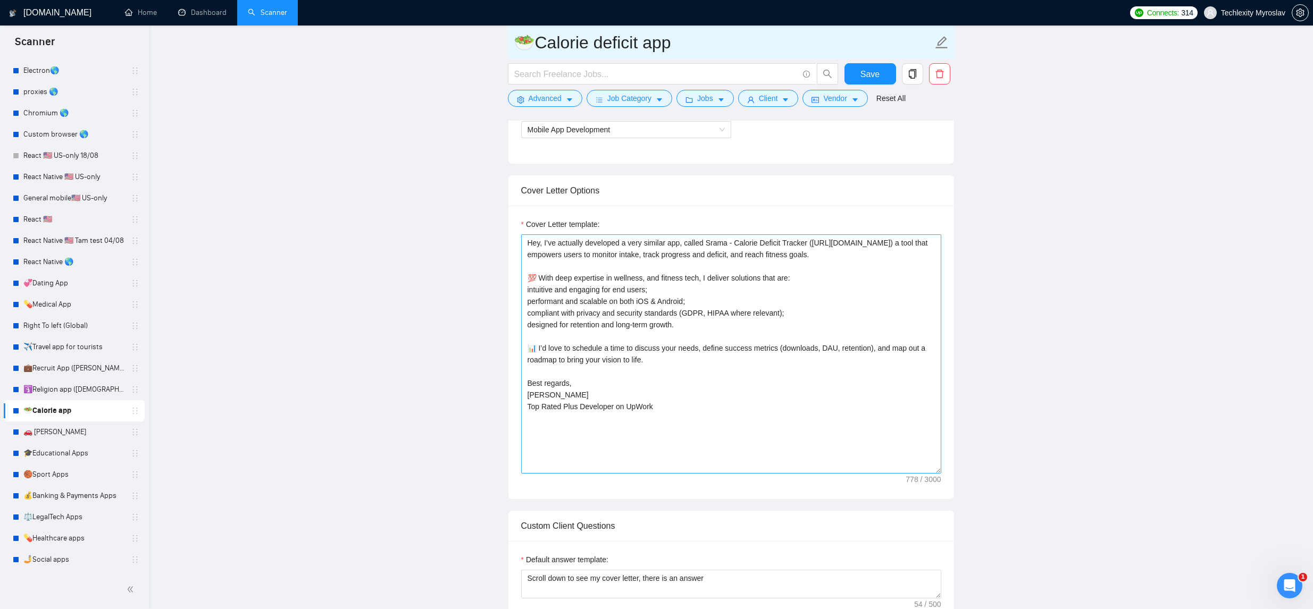
scroll to position [770, 0]
drag, startPoint x: 596, startPoint y: 316, endPoint x: 527, endPoint y: 297, distance: 71.6
click at [527, 297] on textarea "Hey, I’ve actually developed a very similar app, called Srama - Calorie Deficit…" at bounding box center [731, 356] width 420 height 239
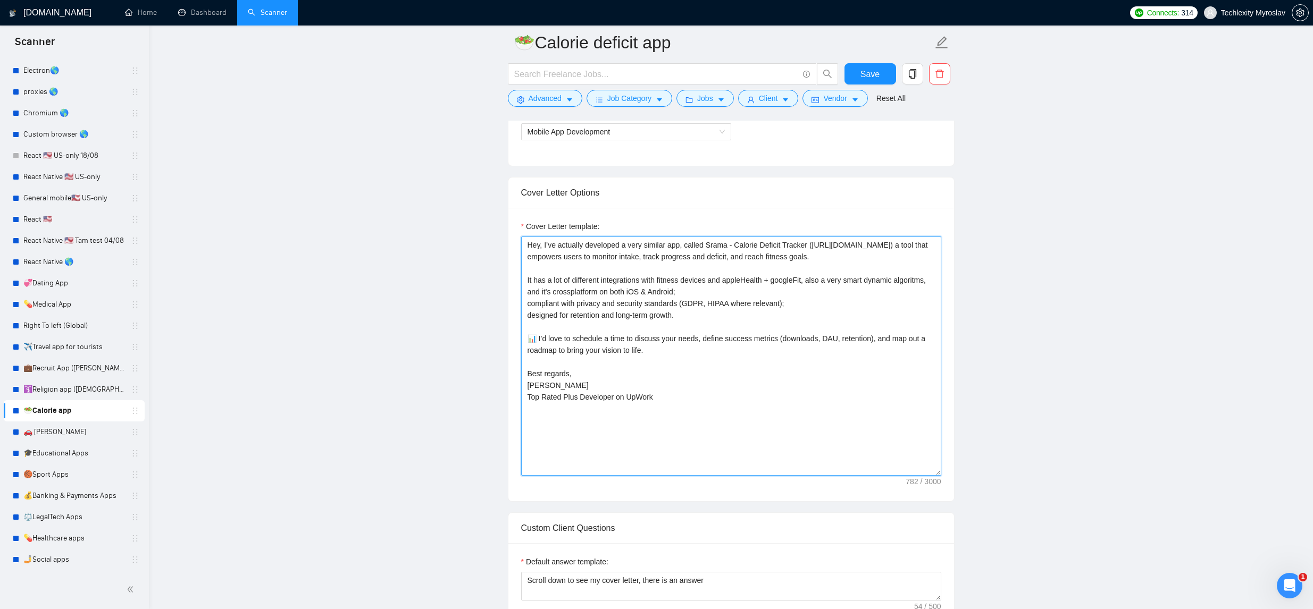
drag, startPoint x: 731, startPoint y: 300, endPoint x: 639, endPoint y: 303, distance: 92.0
click at [638, 303] on textarea "Hey, I’ve actually developed a very similar app, called Srama - Calorie Deficit…" at bounding box center [731, 356] width 420 height 239
drag, startPoint x: 681, startPoint y: 332, endPoint x: 530, endPoint y: 316, distance: 152.4
click at [529, 316] on textarea "Hey, I’ve actually developed a very similar app, called Srama - Calorie Deficit…" at bounding box center [731, 356] width 420 height 239
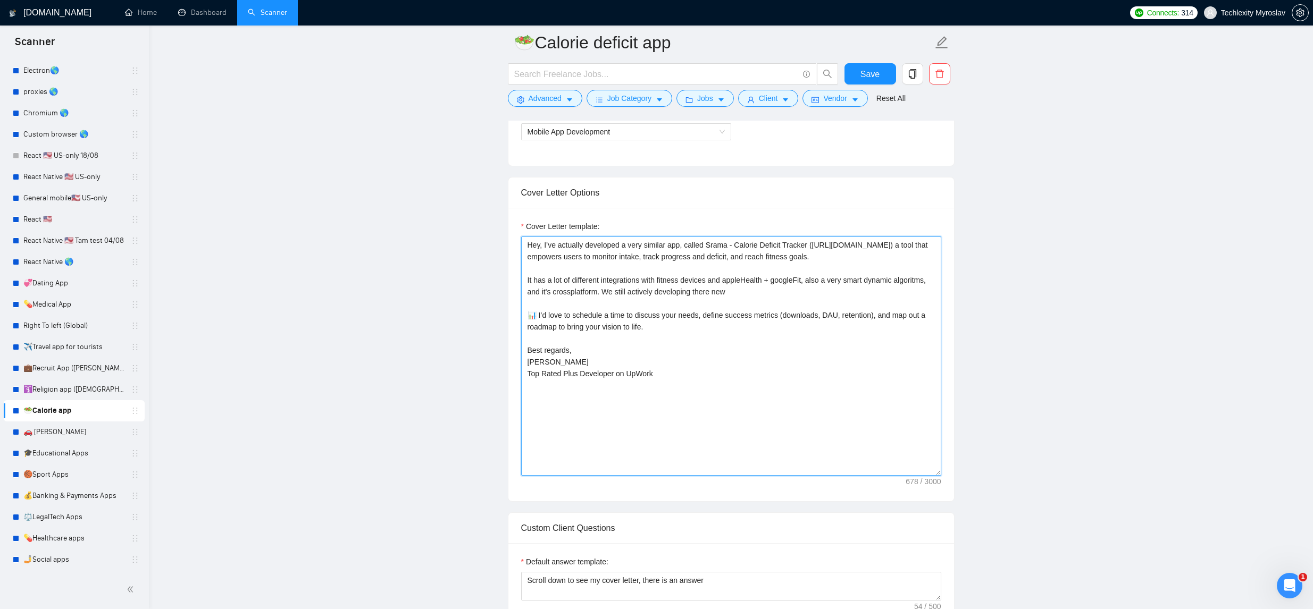
click at [650, 304] on textarea "Hey, I’ve actually developed a very similar app, called Srama - Calorie Deficit…" at bounding box center [731, 356] width 420 height 239
click at [782, 303] on textarea "Hey, I’ve actually developed a very similar app, called Srama - Calorie Deficit…" at bounding box center [731, 356] width 420 height 239
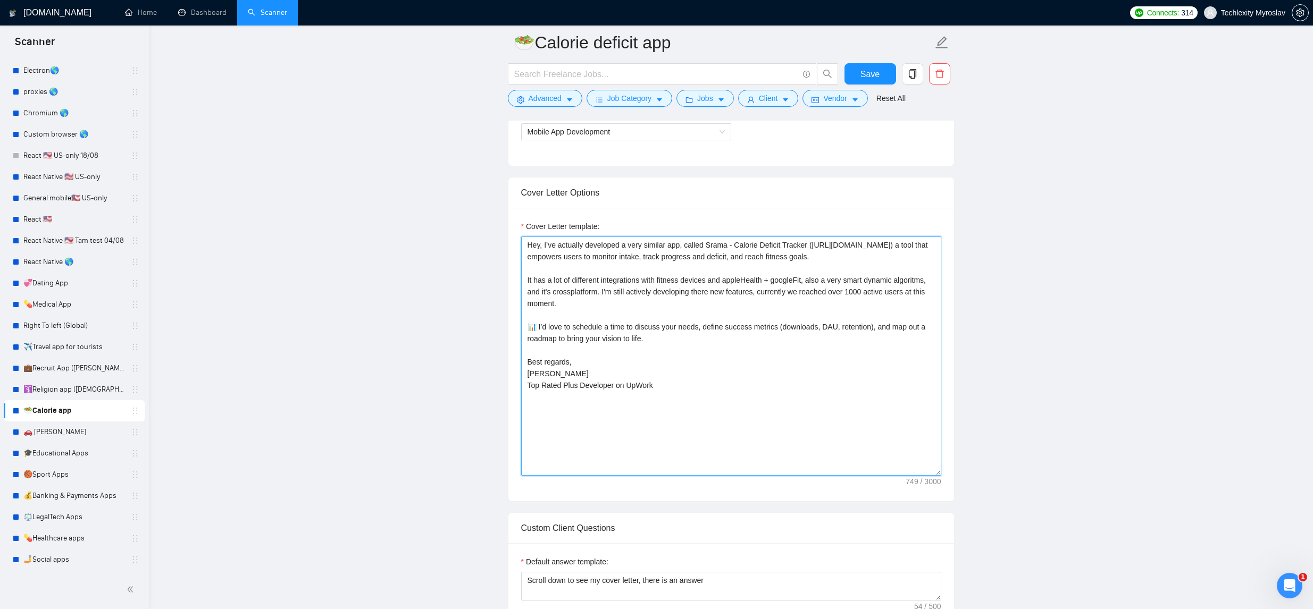
drag, startPoint x: 539, startPoint y: 340, endPoint x: 532, endPoint y: 337, distance: 7.4
click at [527, 340] on textarea "Hey, I’ve actually developed a very similar app, called Srama - Calorie Deficit…" at bounding box center [731, 356] width 420 height 239
type textarea "Hey, I’ve actually developed a very similar app, called Srama - Calorie Deficit…"
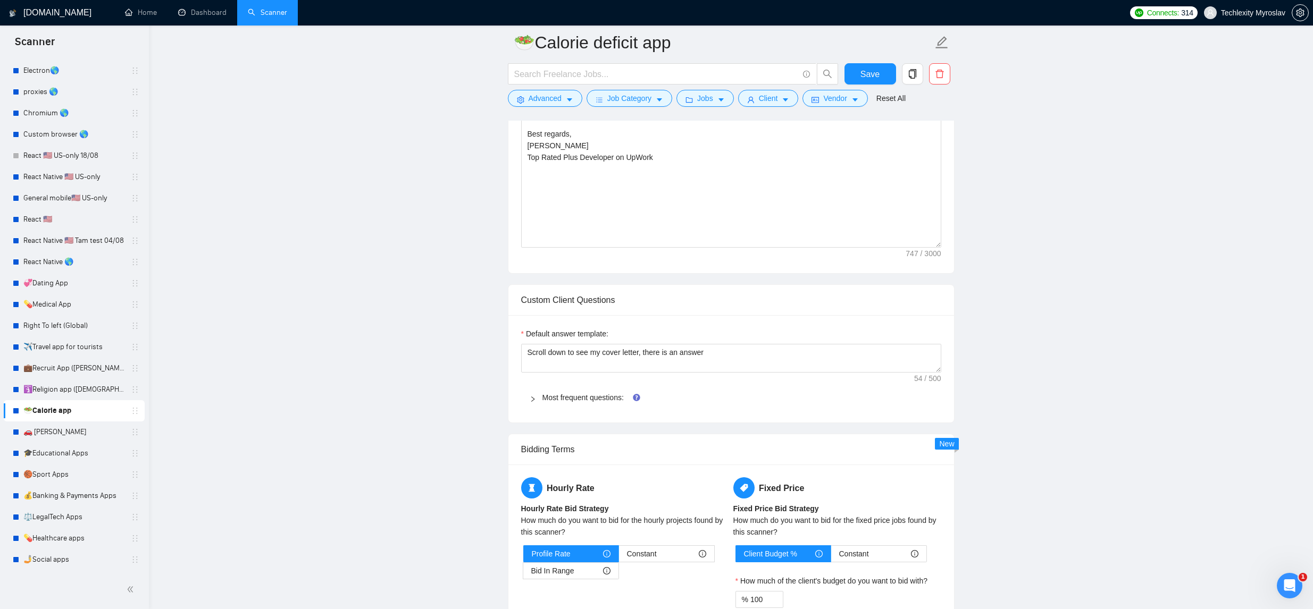
scroll to position [0, 0]
